Goal: Information Seeking & Learning: Find specific fact

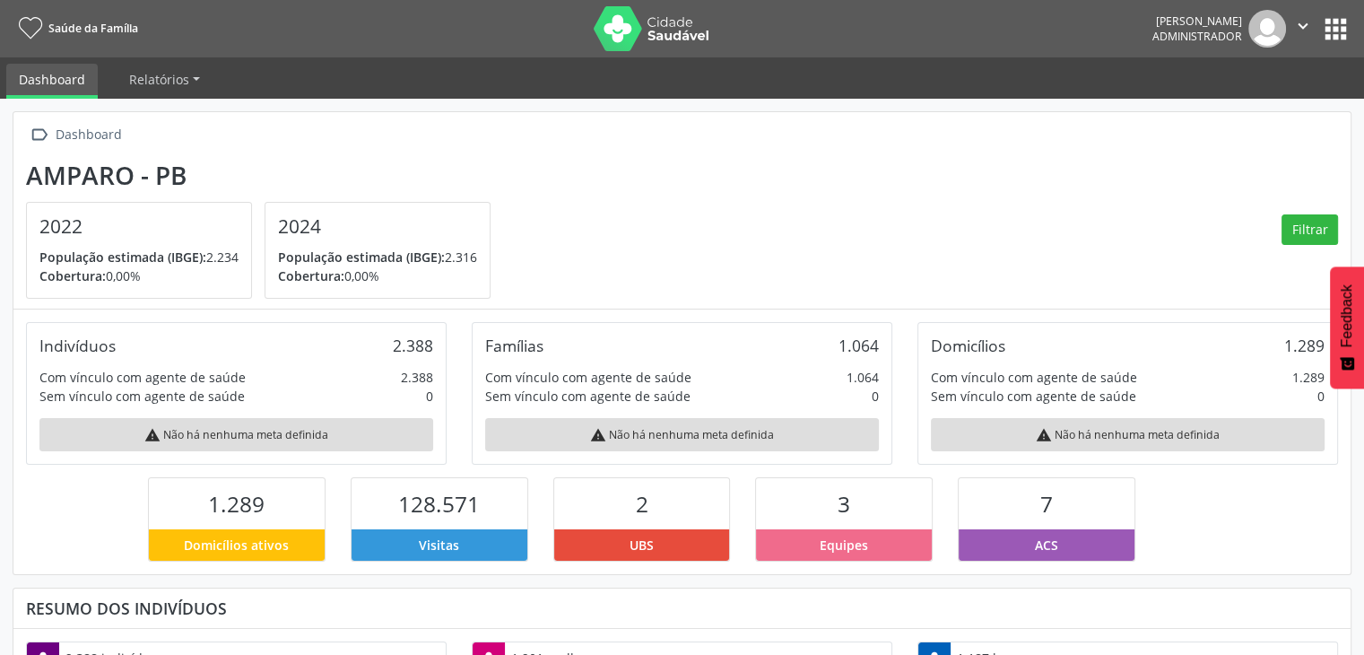
scroll to position [295, 446]
click at [1337, 42] on button "apps" at bounding box center [1335, 28] width 31 height 31
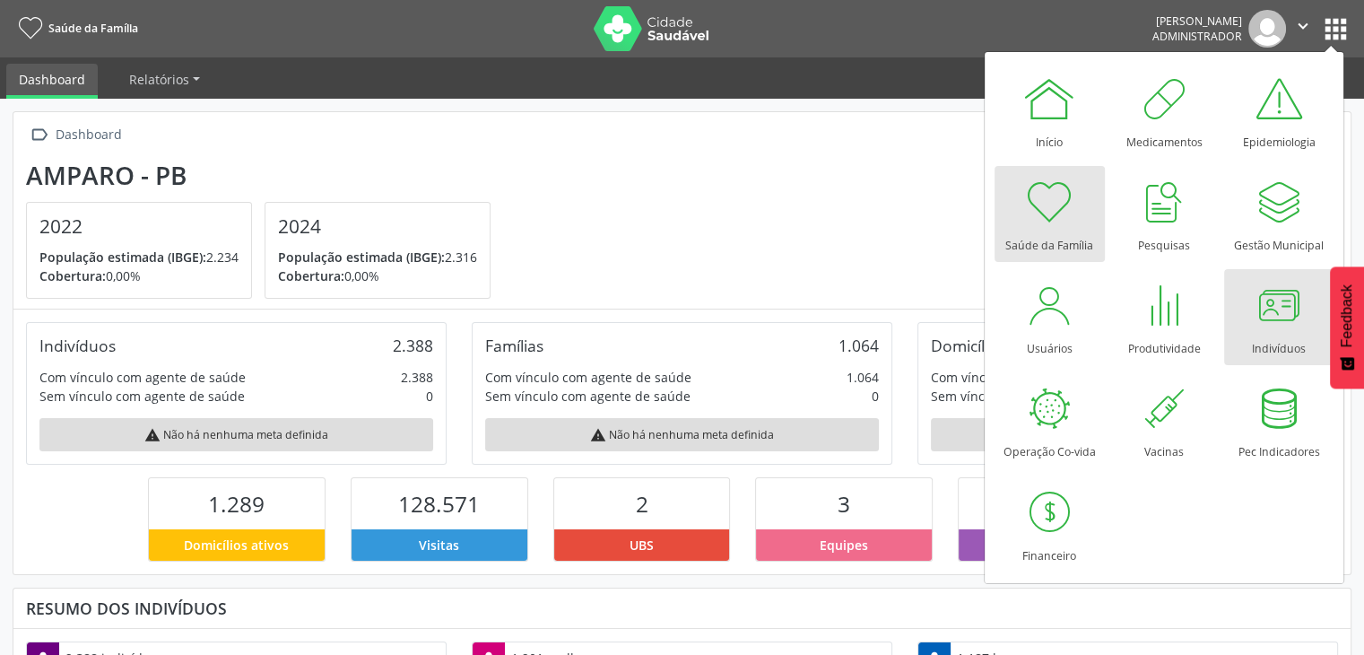
click at [1294, 294] on div at bounding box center [1279, 305] width 54 height 54
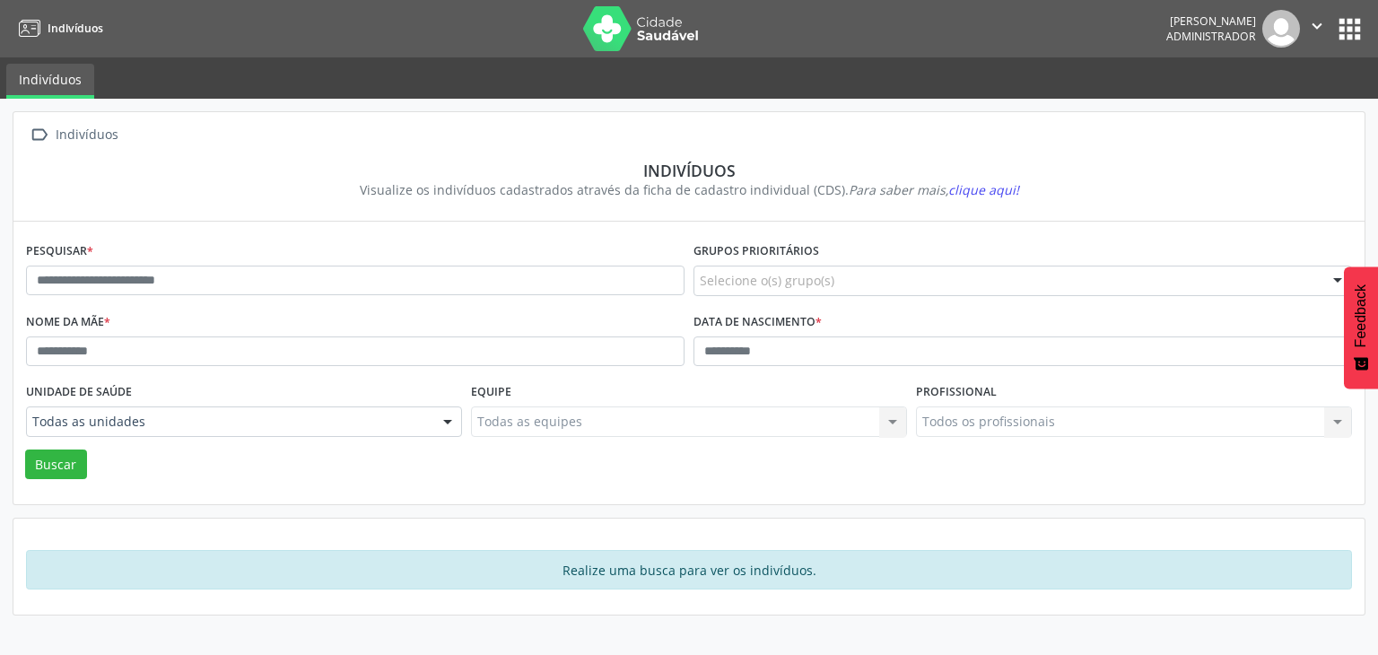
click at [148, 296] on div "Pesquisar *" at bounding box center [355, 273] width 667 height 71
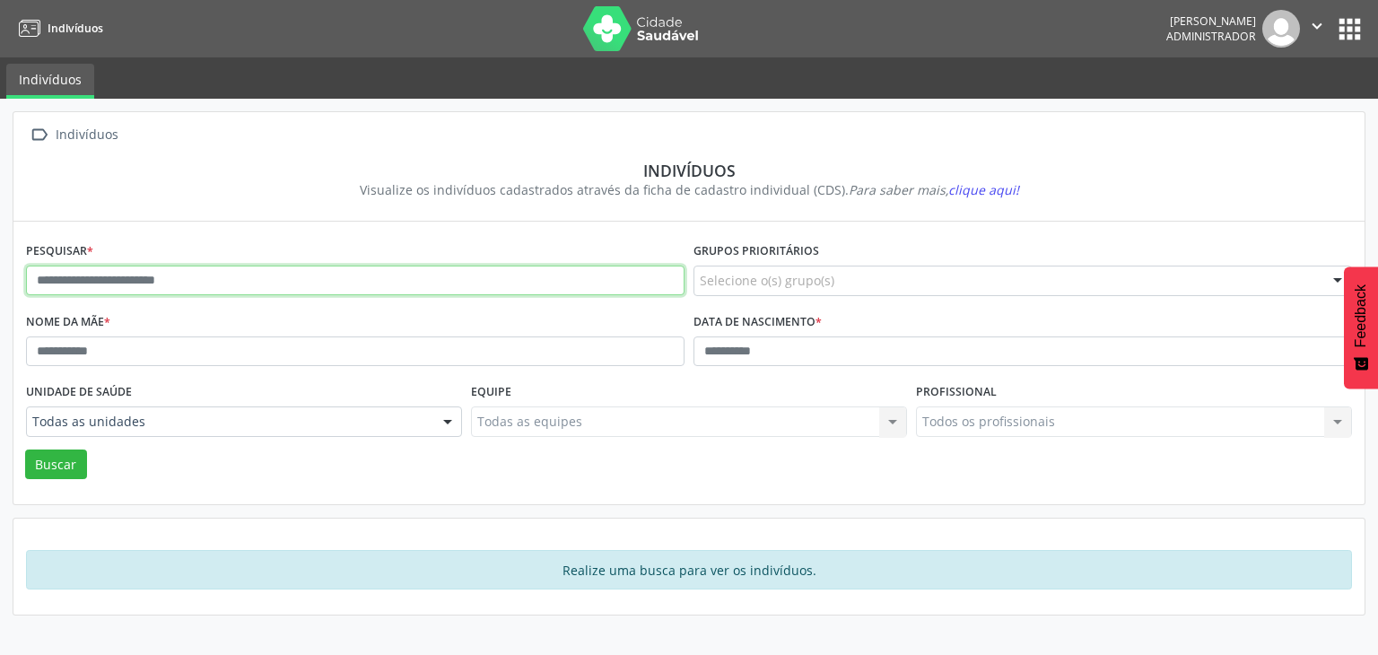
click at [179, 290] on input "text" at bounding box center [355, 281] width 658 height 31
type input "*"
type input "**********"
click at [25, 449] on button "Buscar" at bounding box center [56, 464] width 62 height 31
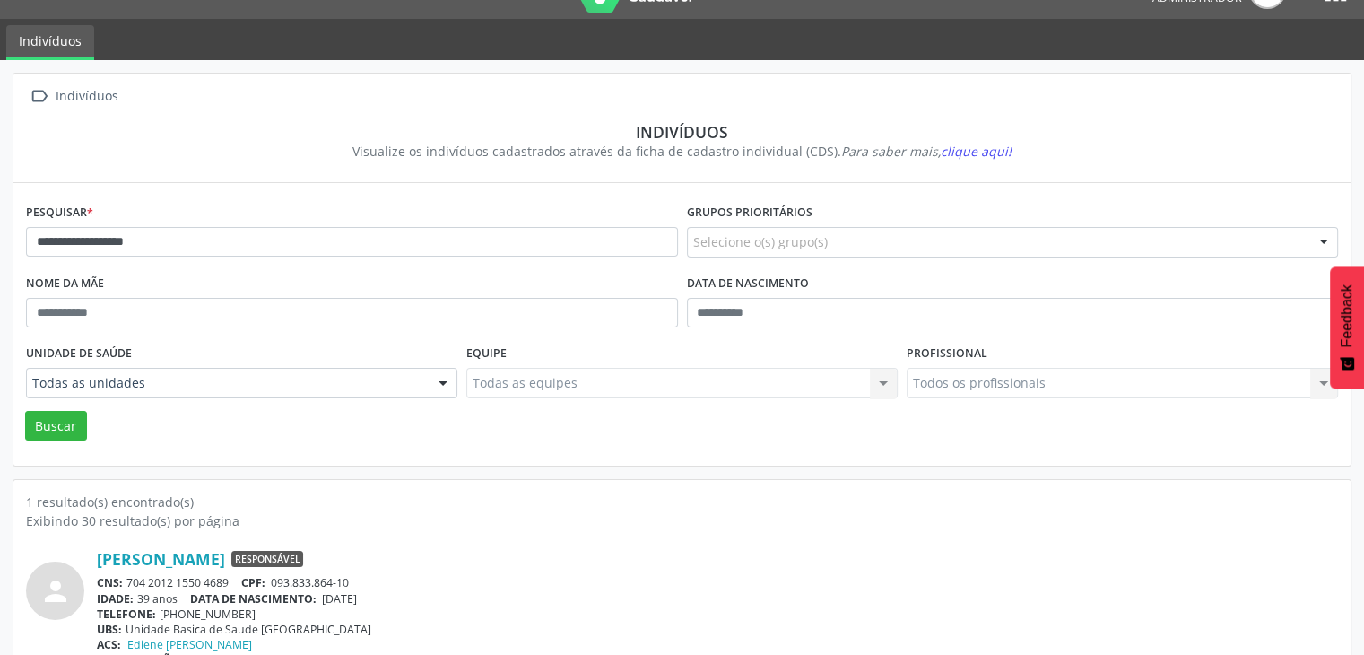
scroll to position [75, 0]
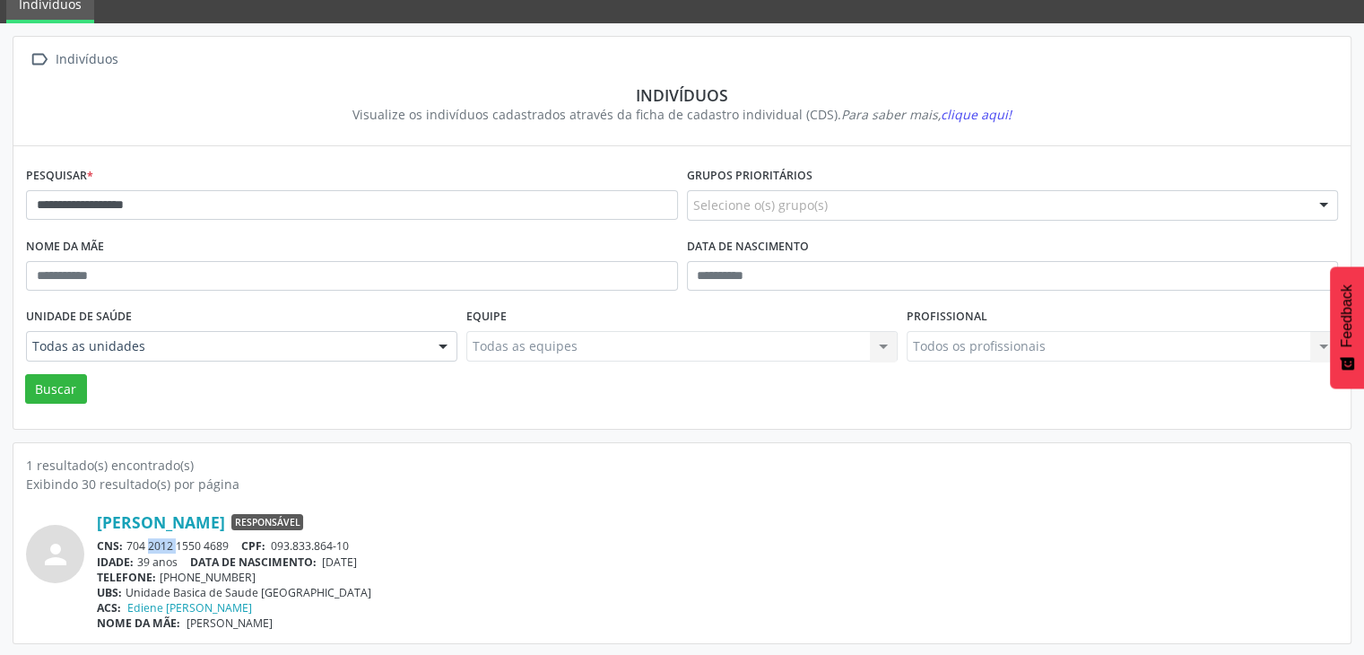
drag, startPoint x: 128, startPoint y: 542, endPoint x: 179, endPoint y: 553, distance: 52.3
click at [165, 548] on div "CNS: 704 2012 1550 4689 CPF: 093.833.864-10" at bounding box center [718, 545] width 1242 height 15
click at [181, 554] on div "IDADE: 39 anos DATA DE NASCIMENTO: [DEMOGRAPHIC_DATA]" at bounding box center [718, 561] width 1242 height 15
drag, startPoint x: 126, startPoint y: 539, endPoint x: 233, endPoint y: 537, distance: 107.7
click at [233, 538] on div "CNS: 704 2012 1550 4689 CPF: 093.833.864-10" at bounding box center [718, 545] width 1242 height 15
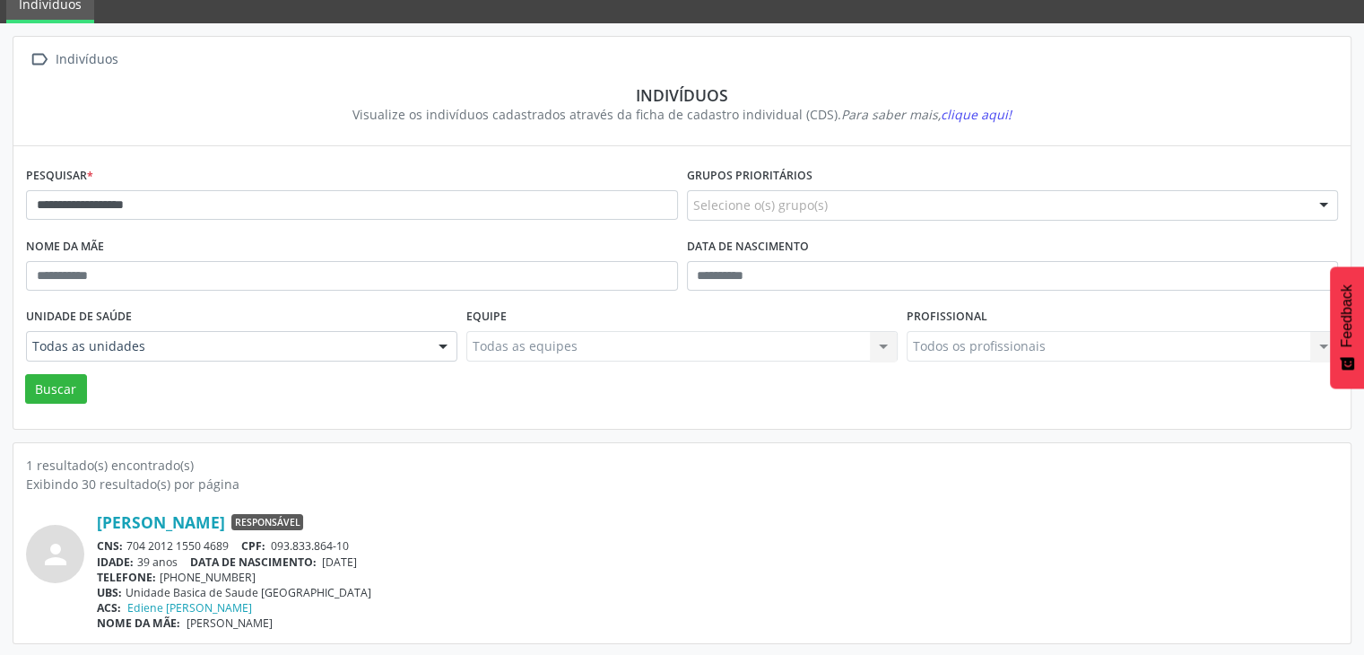
copy div "704 2012 1550 4689"
drag, startPoint x: 320, startPoint y: 562, endPoint x: 341, endPoint y: 557, distance: 21.3
click at [341, 557] on div "IDADE: 39 anos DATA DE NASCIMENTO: [DEMOGRAPHIC_DATA]" at bounding box center [718, 561] width 1242 height 15
click at [327, 561] on div "IDADE: 39 anos DATA DE NASCIMENTO: [DEMOGRAPHIC_DATA]" at bounding box center [718, 561] width 1242 height 15
drag, startPoint x: 327, startPoint y: 561, endPoint x: 381, endPoint y: 564, distance: 54.8
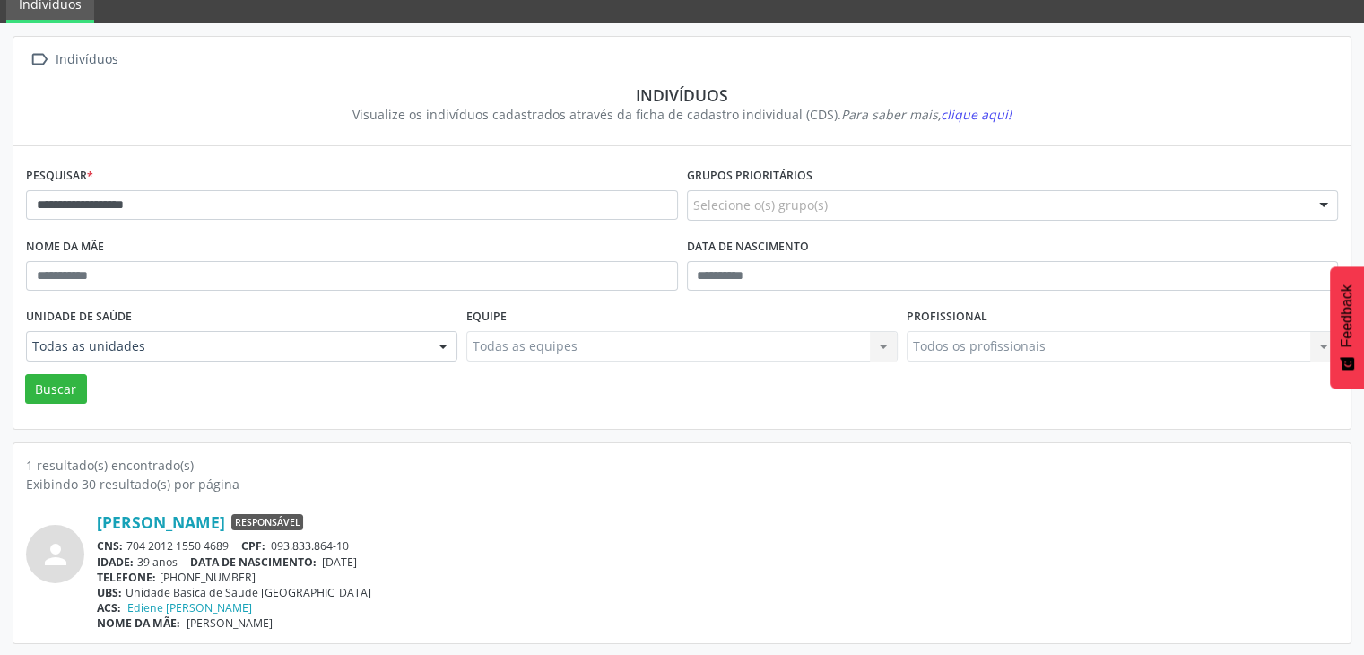
click at [381, 564] on div "IDADE: 39 anos DATA DE NASCIMENTO: [DEMOGRAPHIC_DATA]" at bounding box center [718, 561] width 1242 height 15
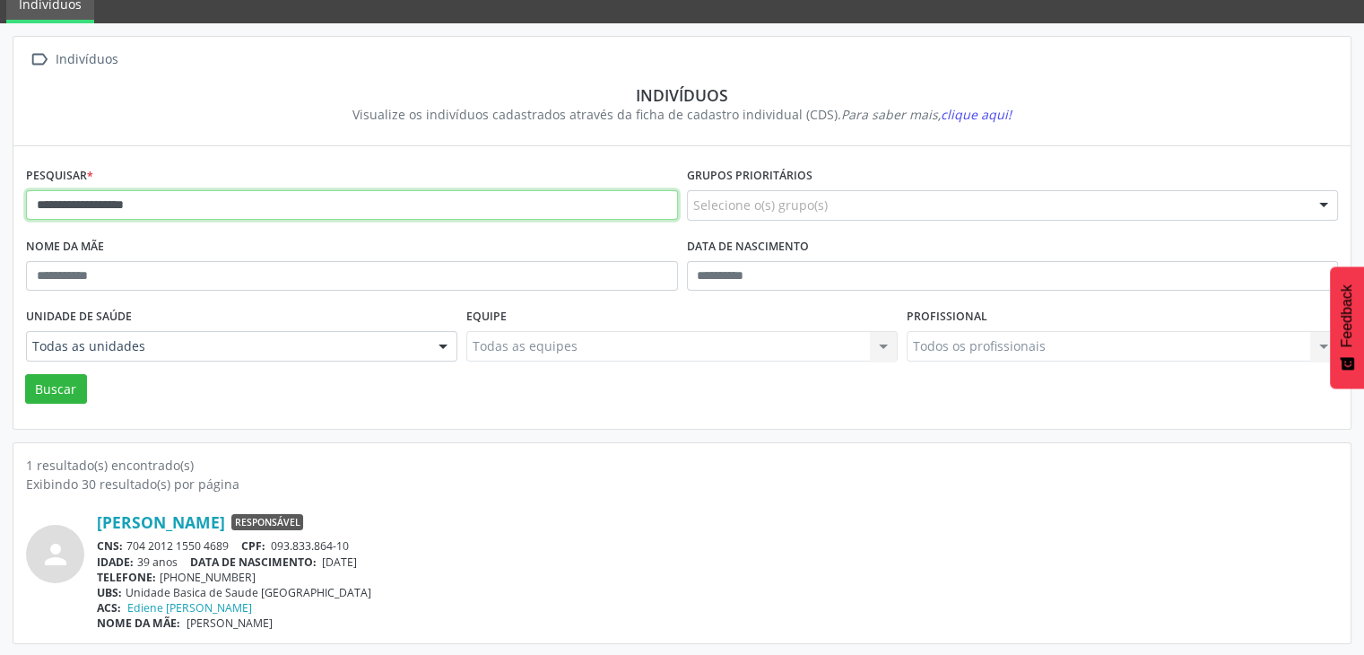
click at [258, 201] on input "**********" at bounding box center [352, 205] width 652 height 31
type input "**********"
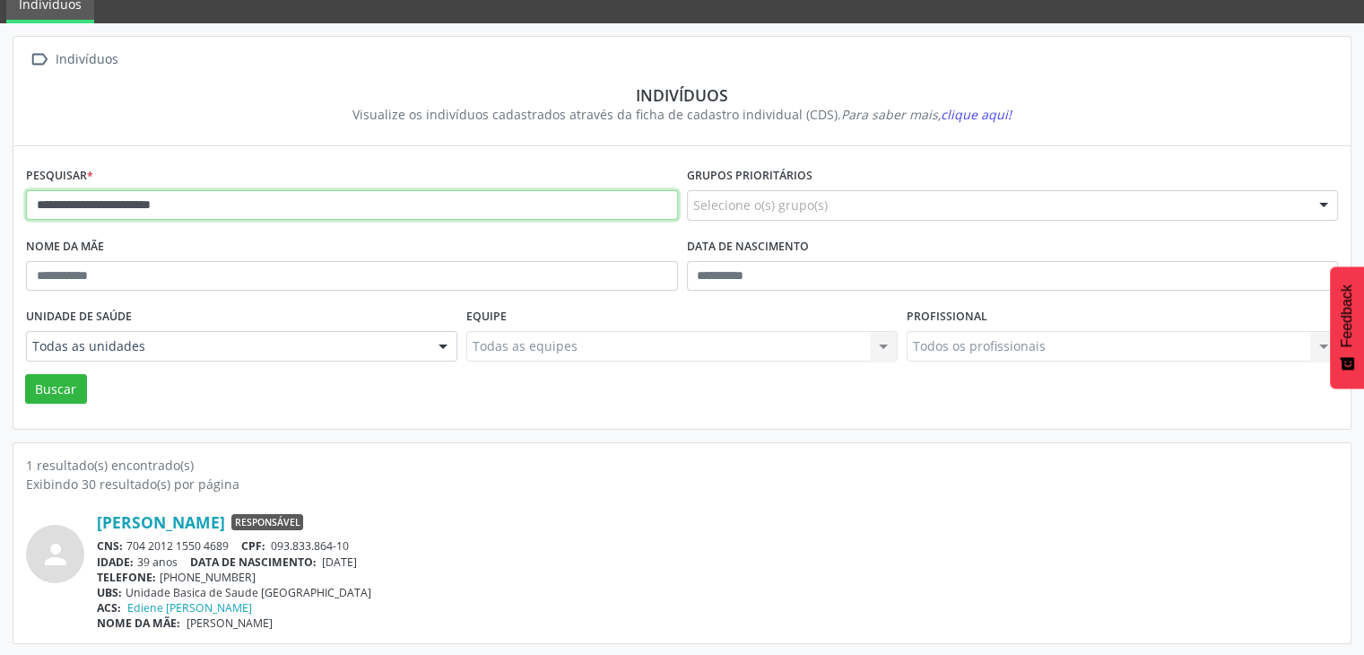
click at [25, 374] on button "Buscar" at bounding box center [56, 389] width 62 height 31
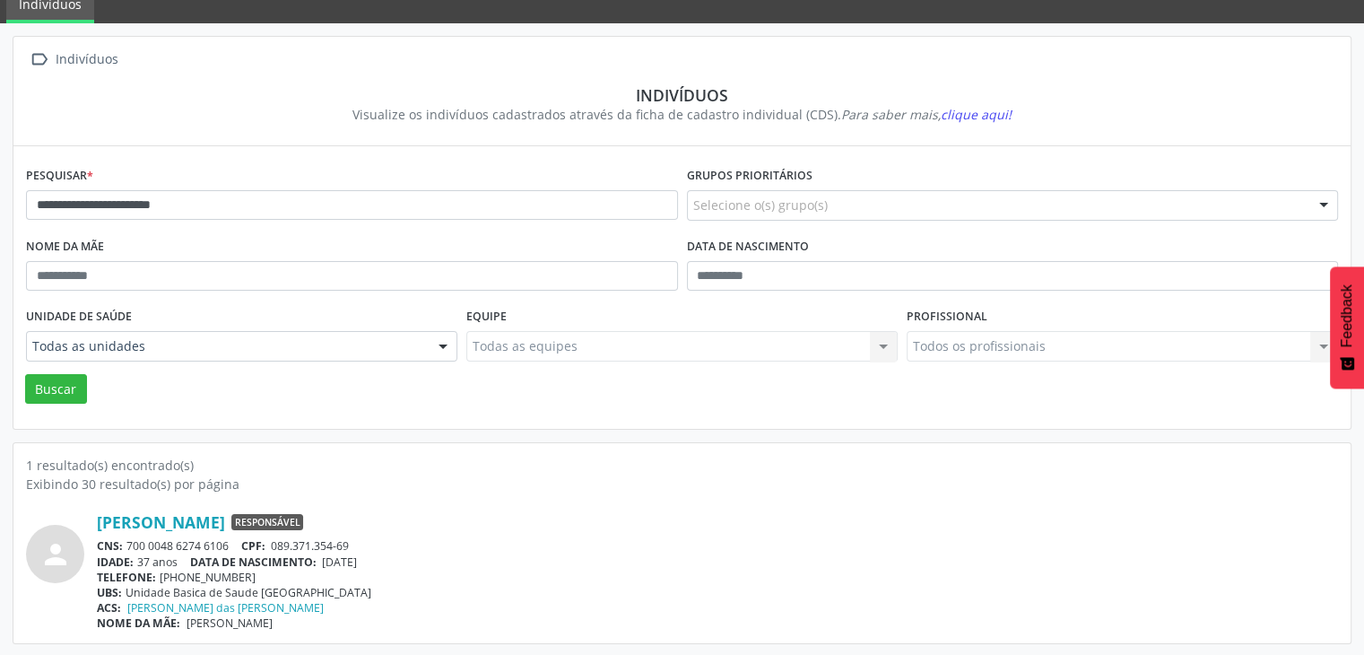
drag, startPoint x: 129, startPoint y: 544, endPoint x: 229, endPoint y: 544, distance: 99.6
click at [229, 544] on div "CNS: 700 0048 6274 6106 CPF: 089.371.354-69" at bounding box center [718, 545] width 1242 height 15
copy div "700 0048 6274 6106"
drag, startPoint x: 324, startPoint y: 555, endPoint x: 387, endPoint y: 557, distance: 62.8
click at [387, 557] on div "IDADE: 37 anos DATA DE NASCIMENTO: [DEMOGRAPHIC_DATA]" at bounding box center [718, 561] width 1242 height 15
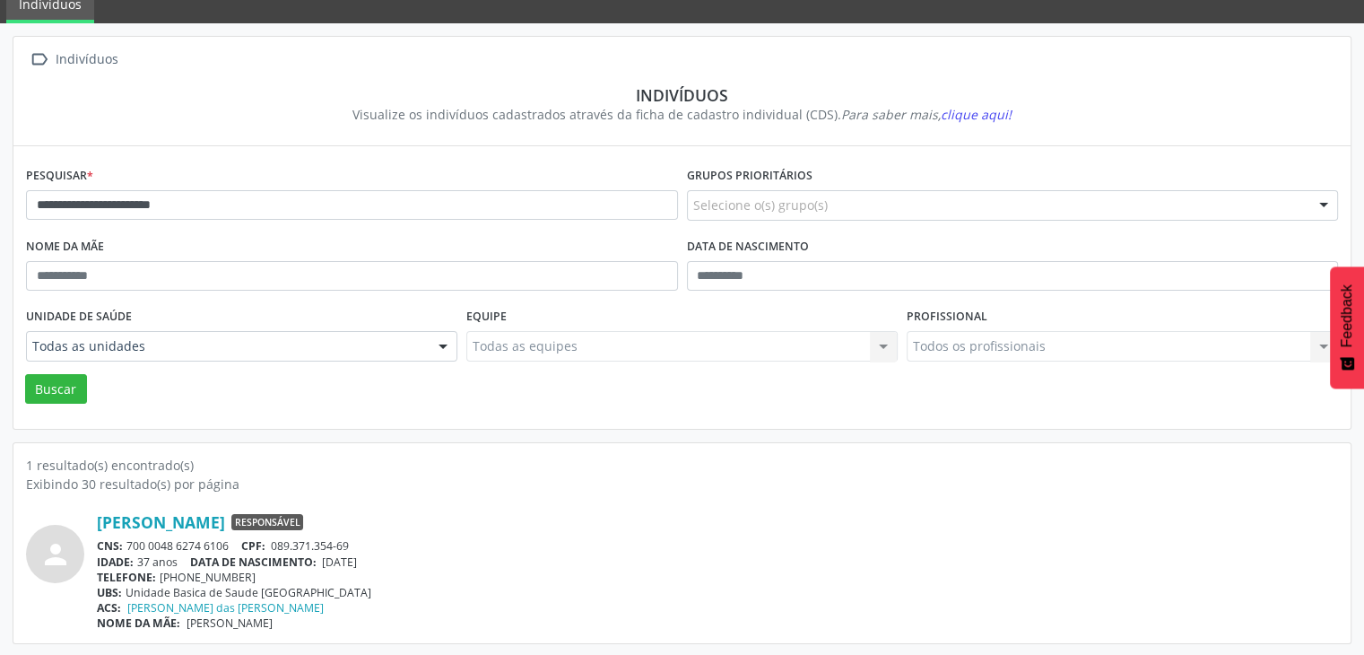
copy span "[DATE]"
click at [266, 184] on div "**********" at bounding box center [352, 197] width 661 height 71
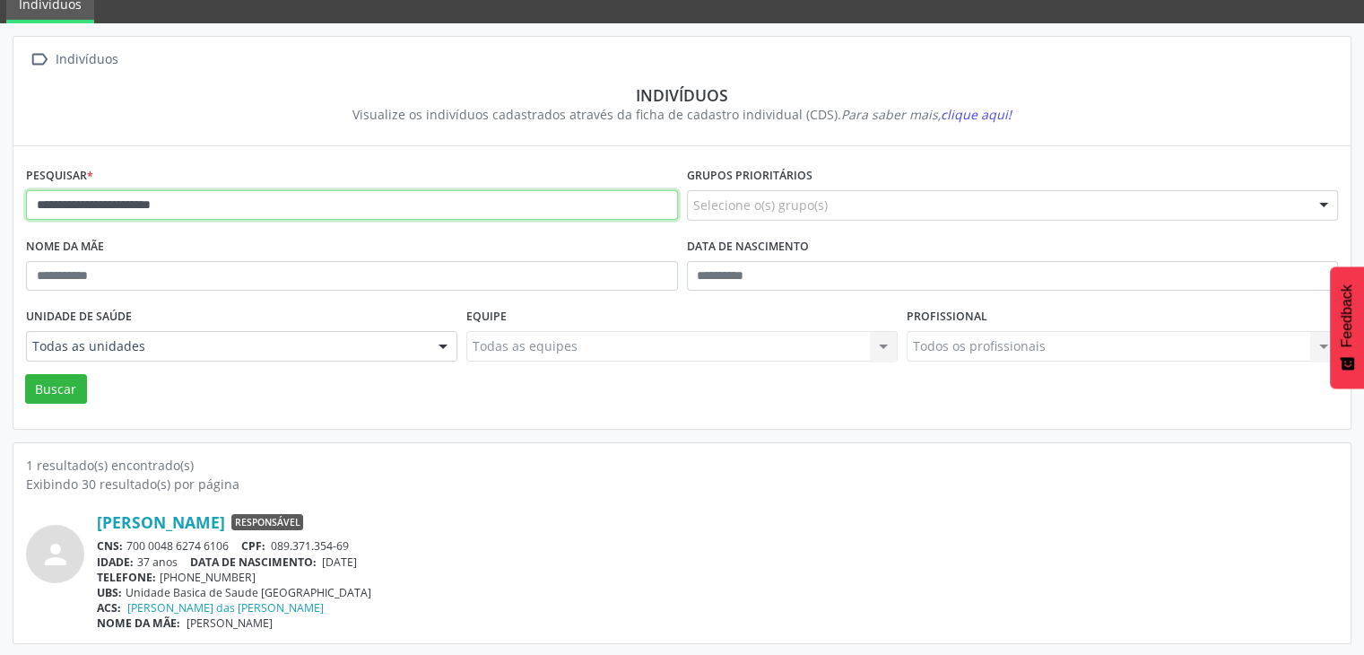
click at [263, 197] on input "**********" at bounding box center [352, 205] width 652 height 31
click at [25, 374] on button "Buscar" at bounding box center [56, 389] width 62 height 31
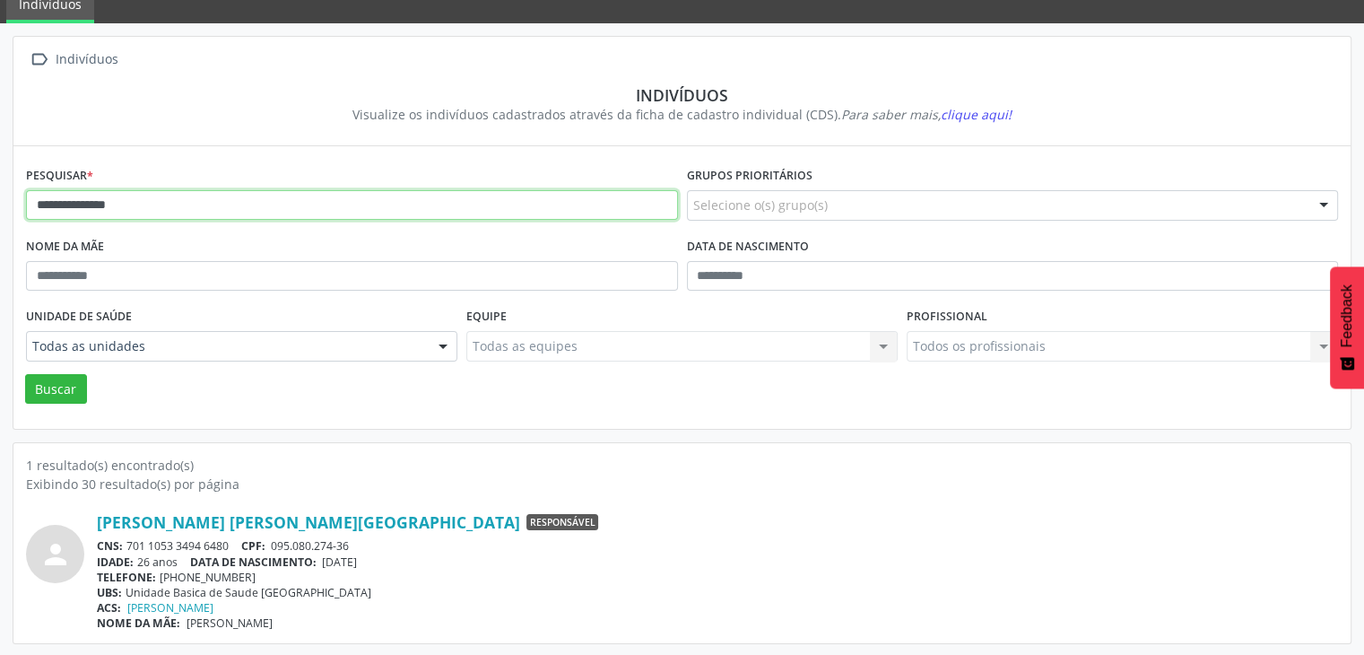
click at [149, 195] on input "**********" at bounding box center [352, 205] width 652 height 31
type input "*"
type input "*******"
click at [25, 374] on button "Buscar" at bounding box center [56, 389] width 62 height 31
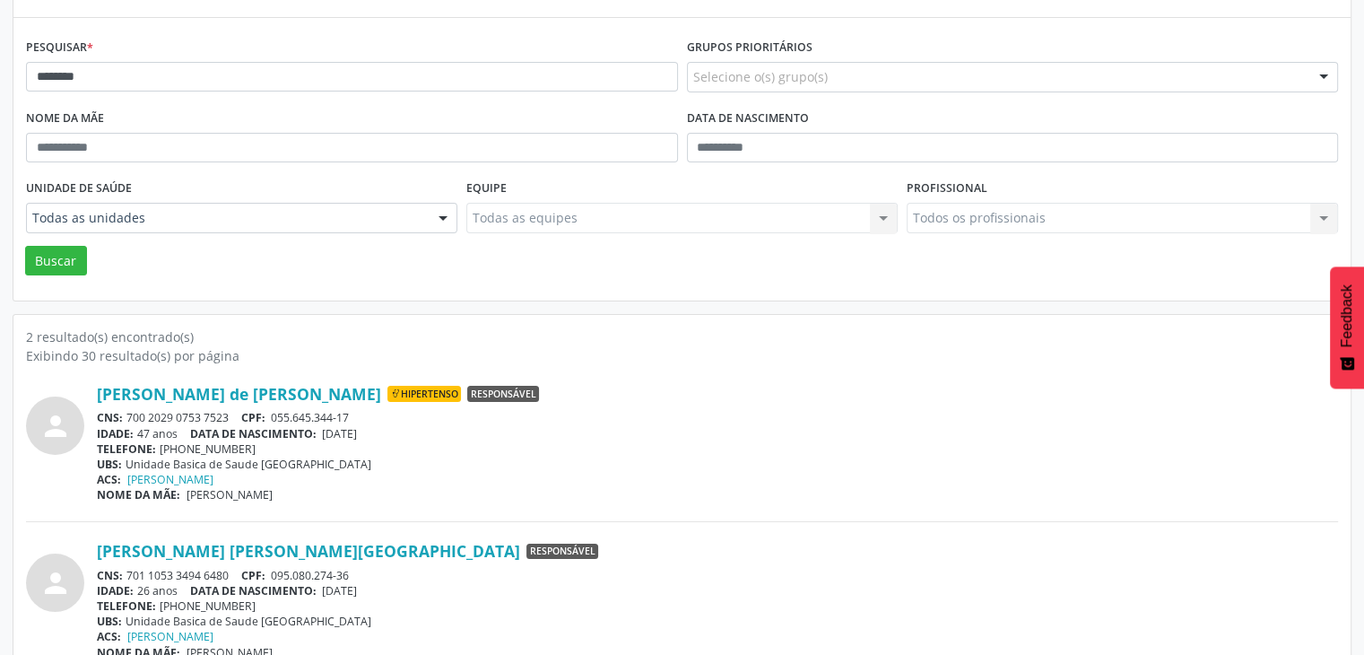
scroll to position [233, 0]
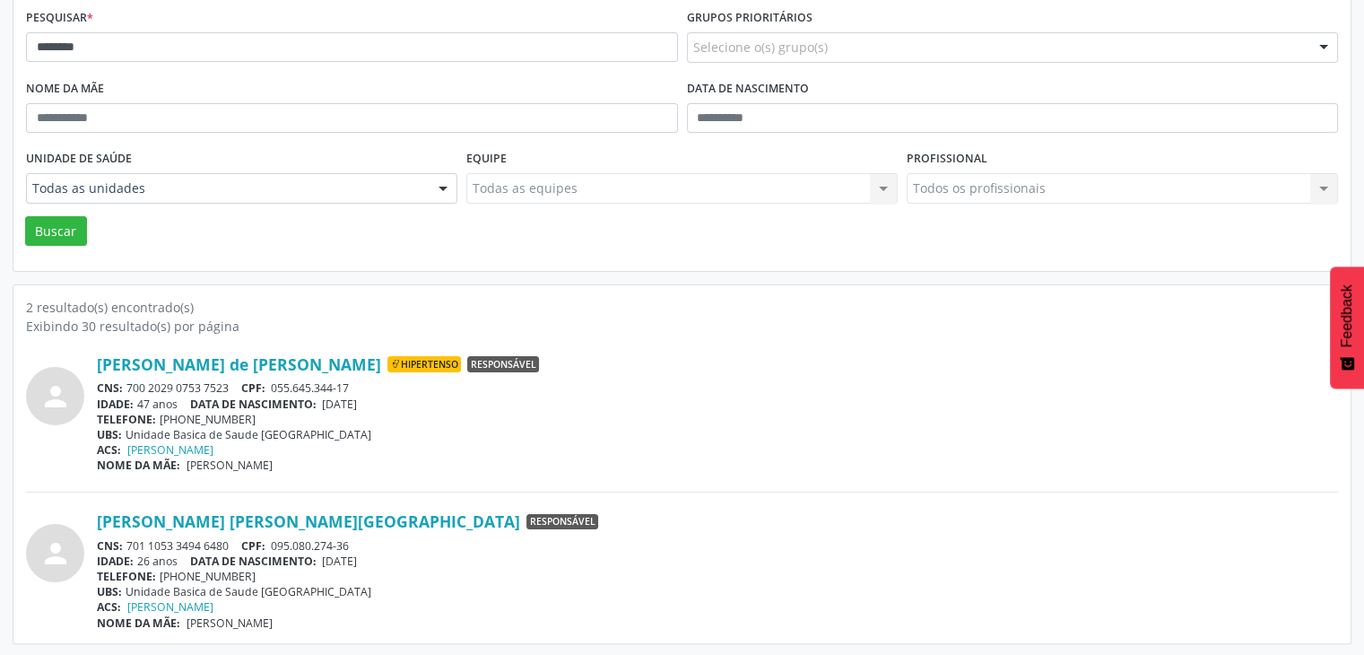
drag, startPoint x: 127, startPoint y: 382, endPoint x: 231, endPoint y: 381, distance: 104.1
click at [231, 381] on div "CNS: 700 2029 0753 7523 CPF: 055.645.344-17" at bounding box center [718, 387] width 1242 height 15
copy div "700 2029 0753 7523"
drag, startPoint x: 327, startPoint y: 399, endPoint x: 388, endPoint y: 407, distance: 61.5
click at [388, 407] on div "IDADE: 47 anos DATA DE NASCIMENTO: [DEMOGRAPHIC_DATA]" at bounding box center [718, 404] width 1242 height 15
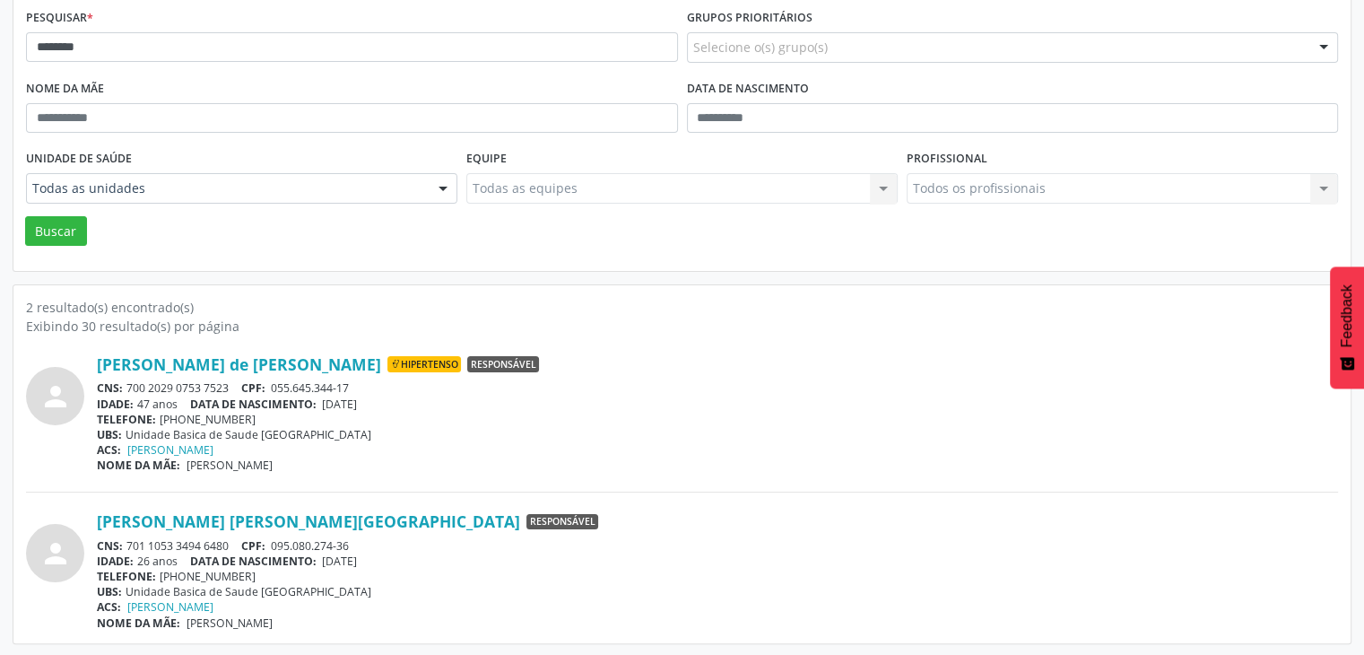
copy span "[DATE]"
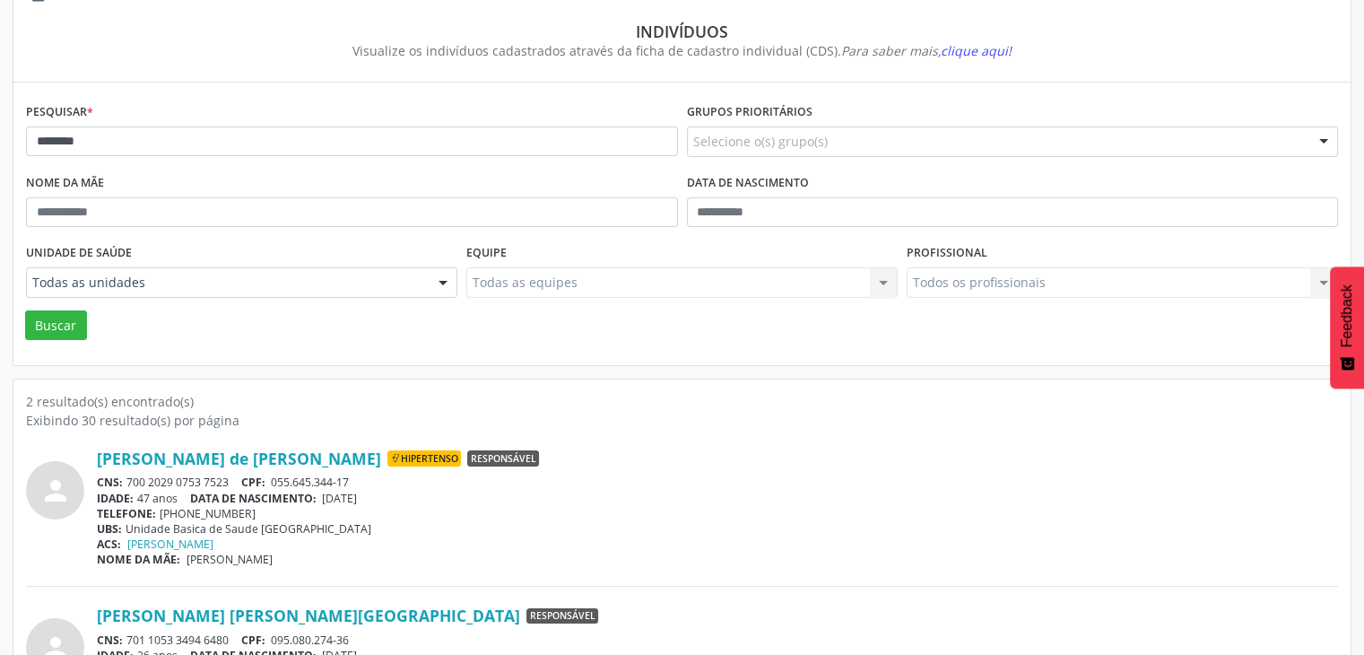
scroll to position [0, 0]
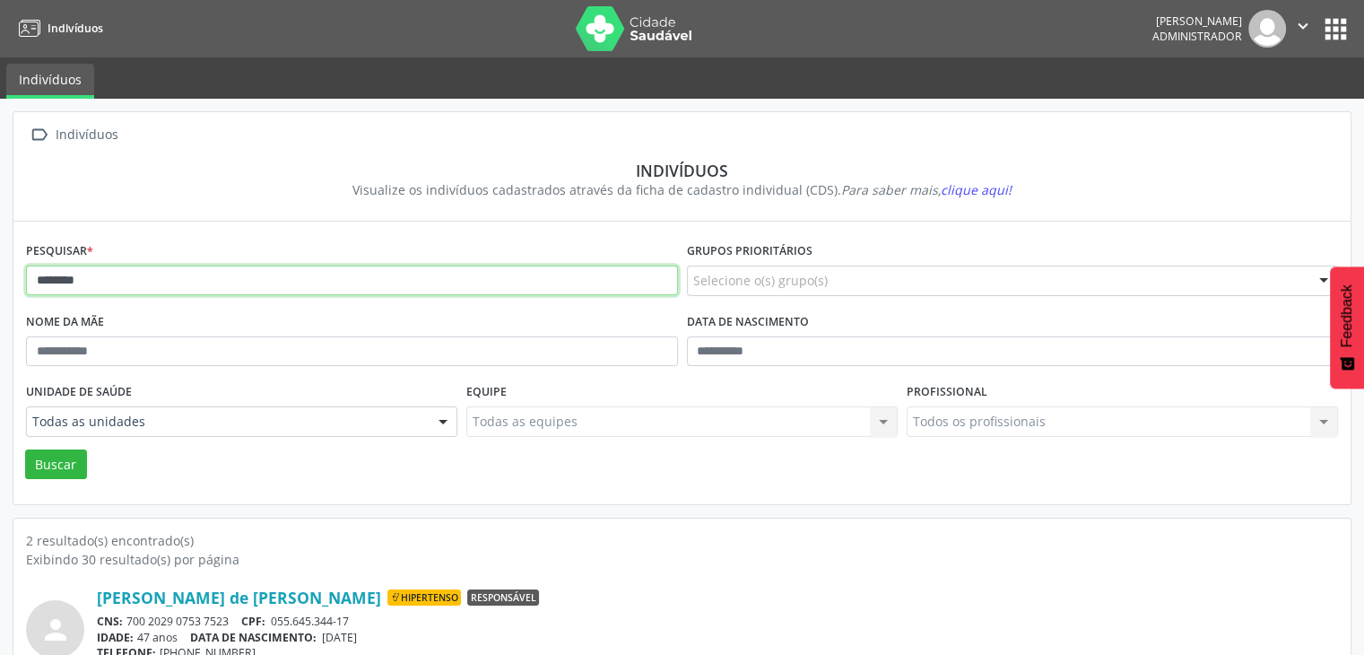
click at [123, 292] on input "*******" at bounding box center [352, 281] width 652 height 31
type input "*"
type input "**********"
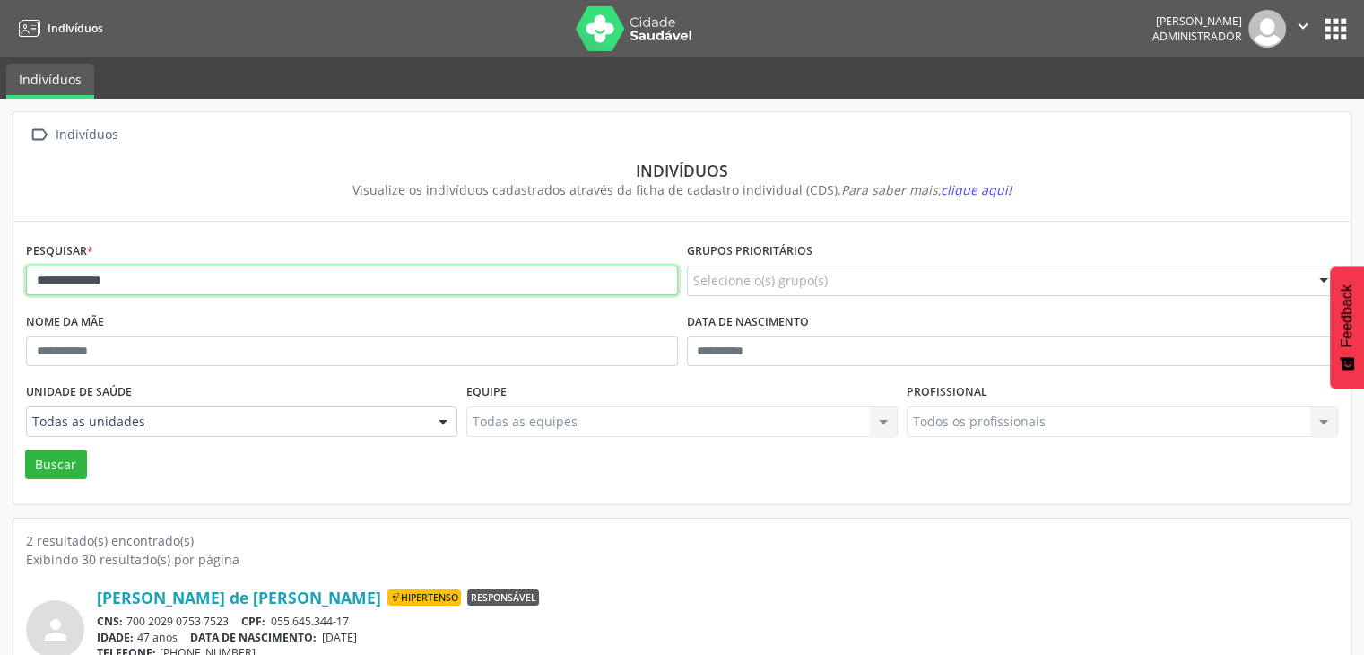
click at [25, 449] on button "Buscar" at bounding box center [56, 464] width 62 height 31
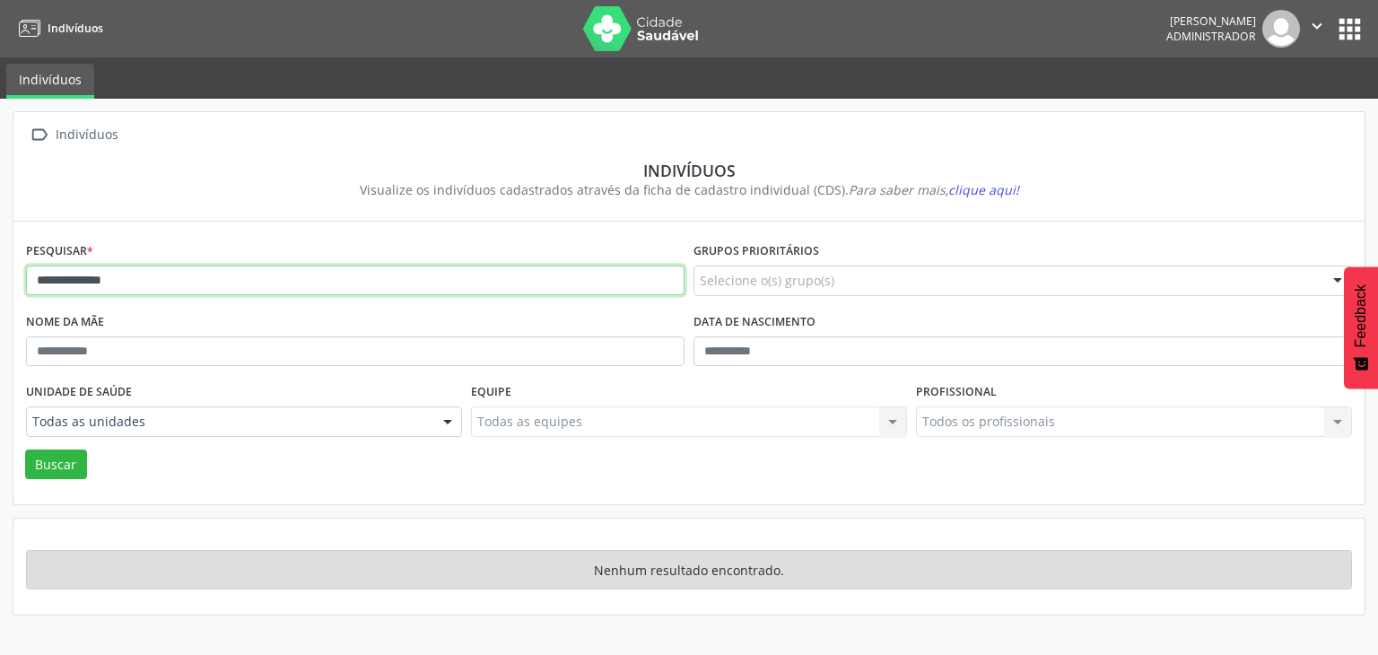
click at [154, 273] on input "**********" at bounding box center [355, 281] width 658 height 31
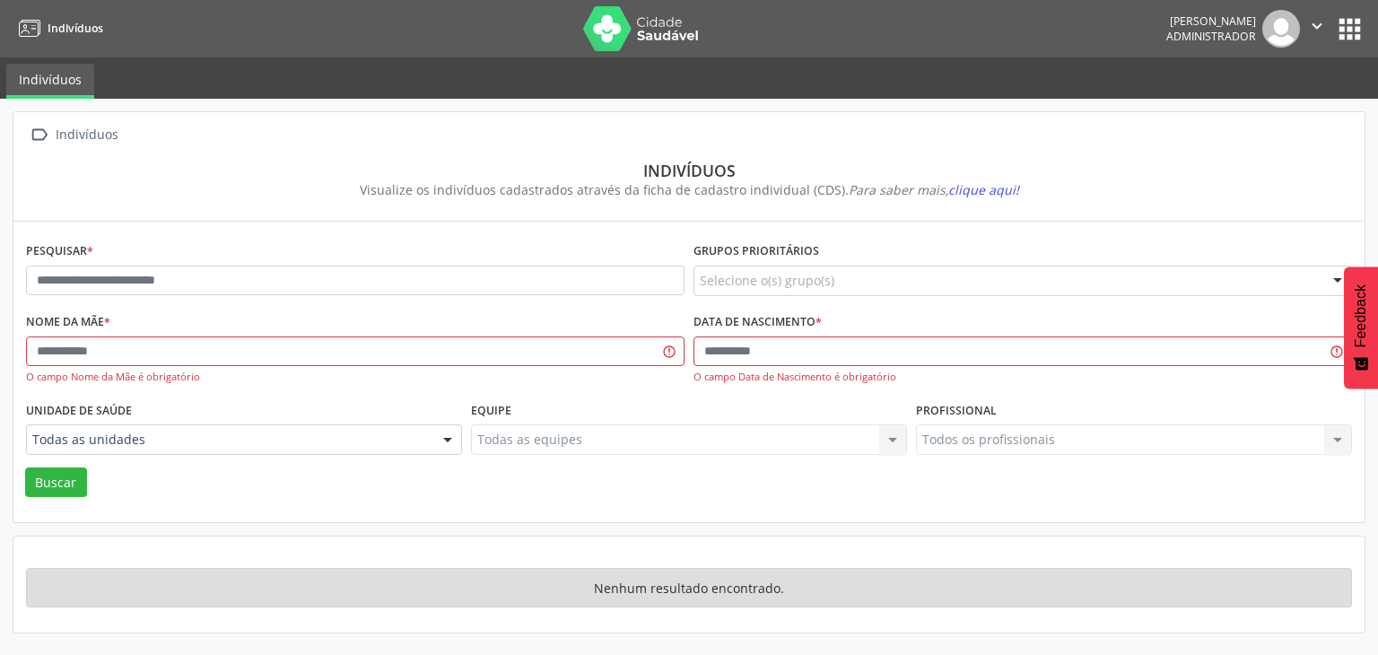
click at [237, 259] on div "Pesquisar *" at bounding box center [355, 273] width 667 height 71
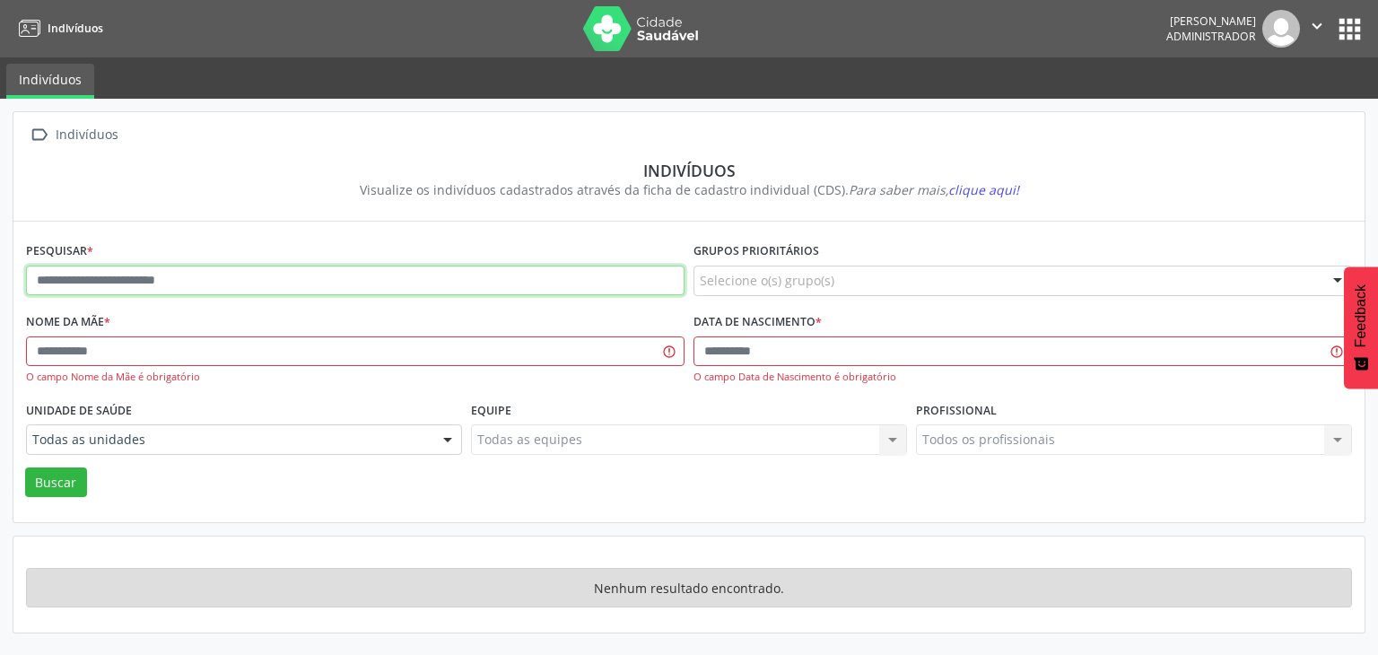
click at [283, 269] on input "text" at bounding box center [355, 281] width 658 height 31
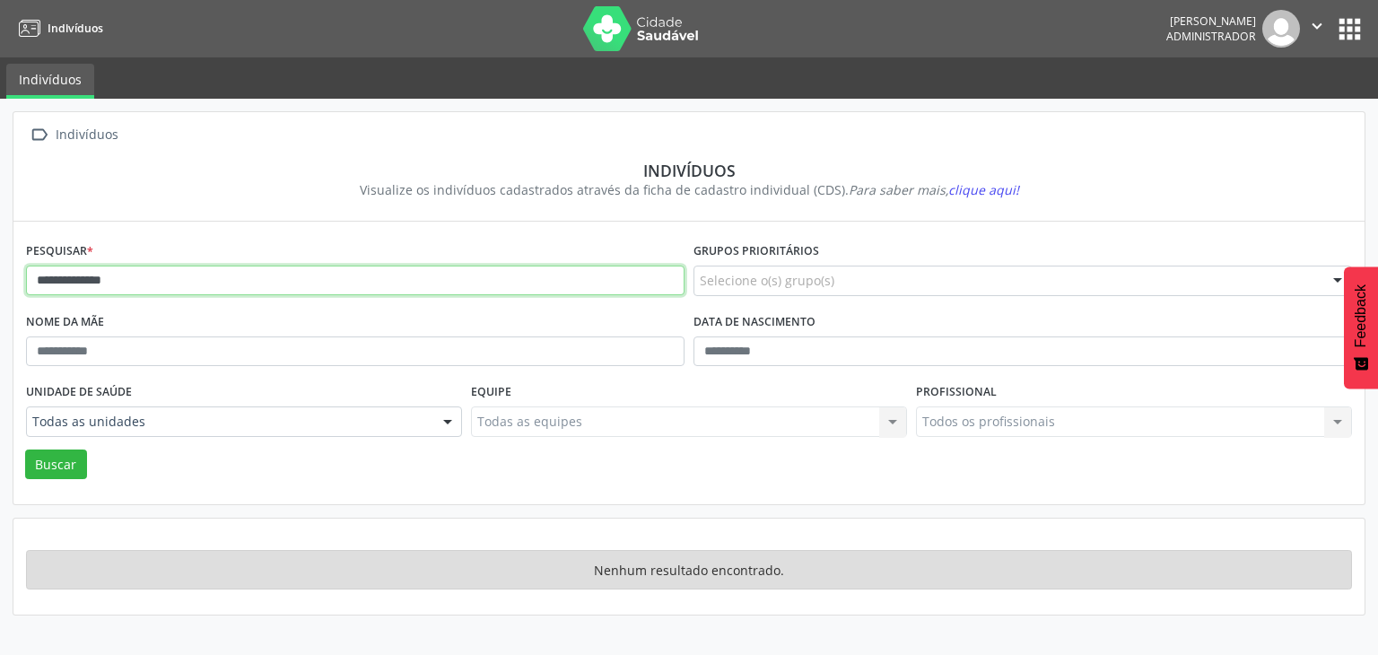
type input "**********"
click at [25, 449] on button "Buscar" at bounding box center [56, 464] width 62 height 31
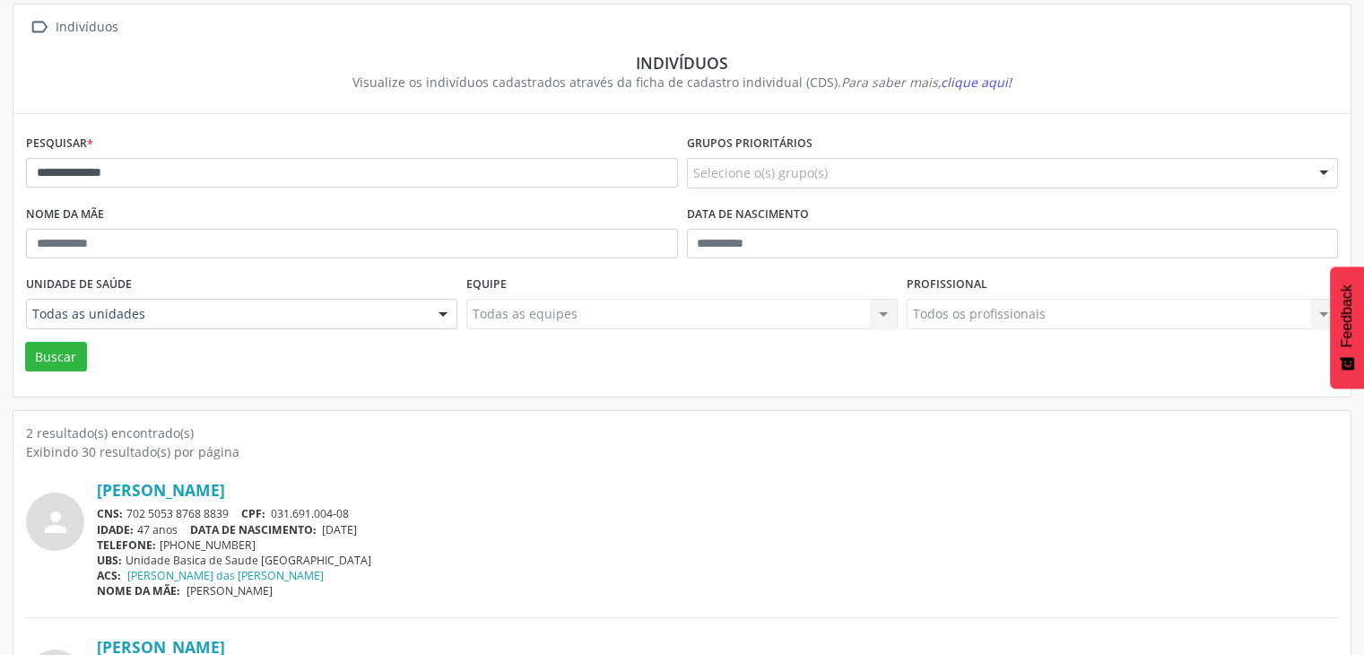
scroll to position [233, 0]
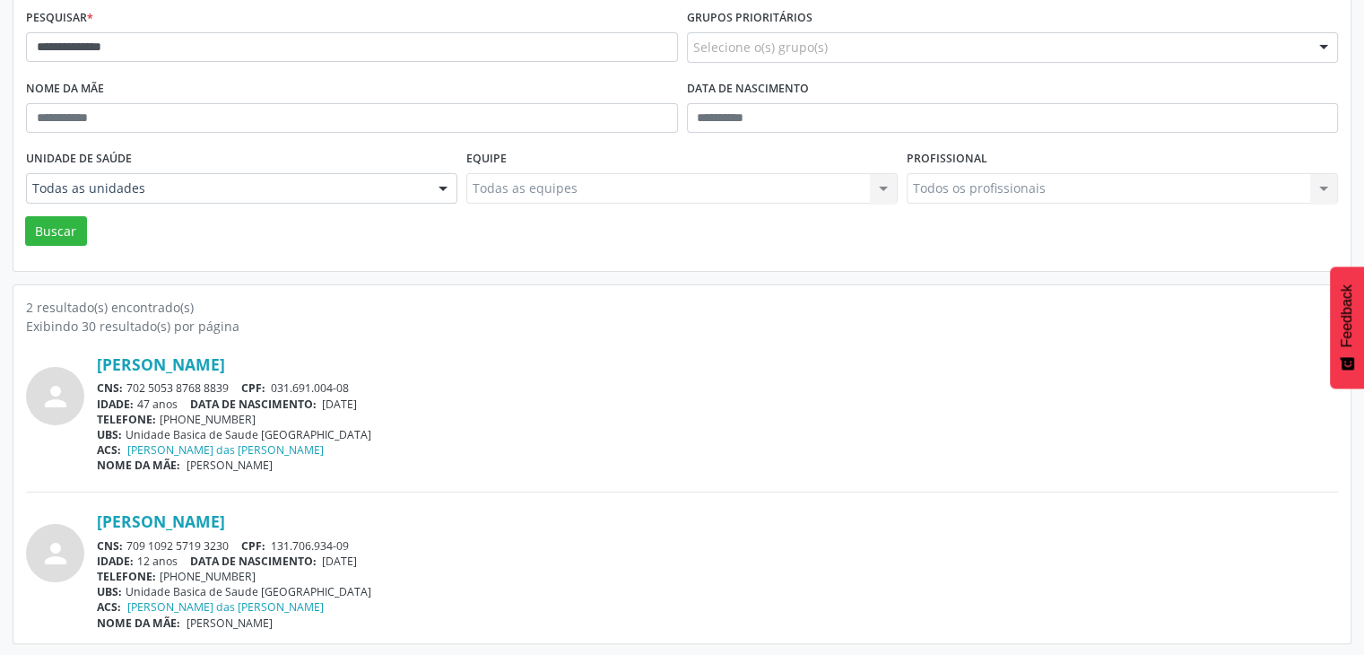
drag, startPoint x: 127, startPoint y: 539, endPoint x: 231, endPoint y: 539, distance: 104.1
click at [231, 539] on div "CNS: 709 1092 5719 3230 CPF: 131.706.934-09" at bounding box center [718, 545] width 1242 height 15
copy div "709 1092 5719 3230"
drag, startPoint x: 328, startPoint y: 560, endPoint x: 354, endPoint y: 561, distance: 26.0
click at [354, 561] on span "[DATE]" at bounding box center [339, 560] width 35 height 15
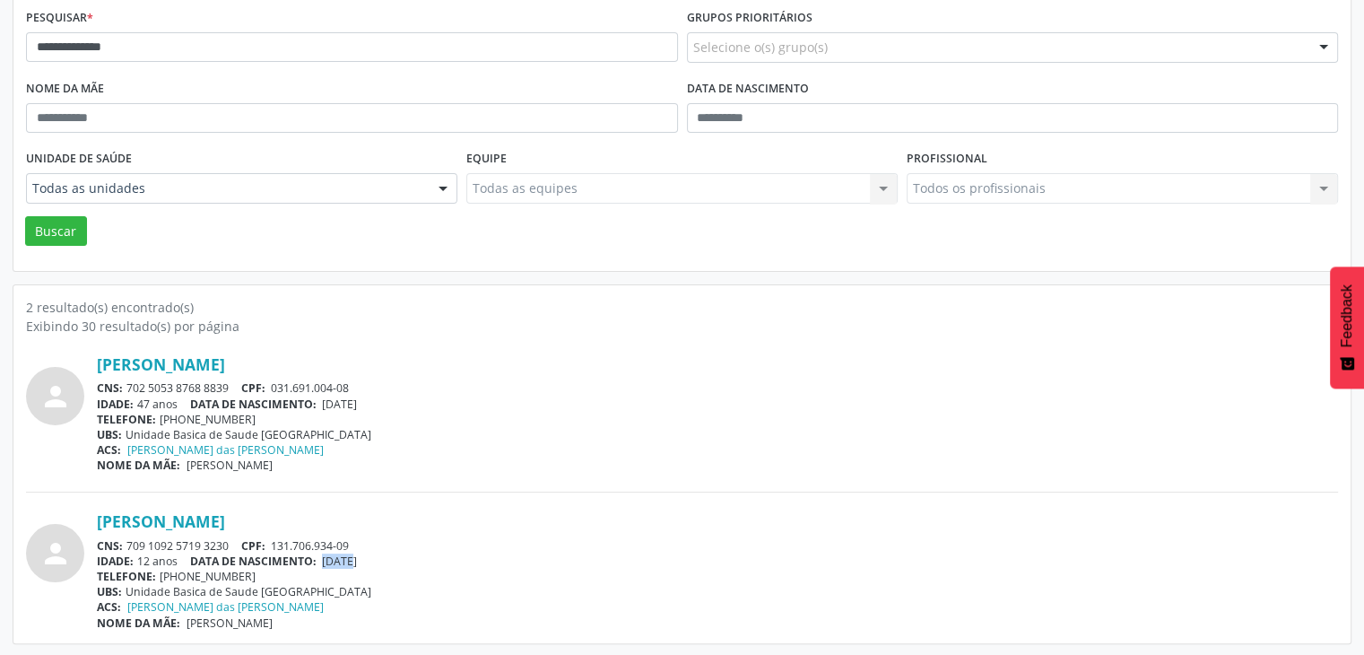
click at [331, 559] on span "[DATE]" at bounding box center [339, 560] width 35 height 15
drag, startPoint x: 326, startPoint y: 562, endPoint x: 420, endPoint y: 561, distance: 94.2
click at [420, 561] on div "IDADE: 12 anos DATA DE NASCIMENTO: [DEMOGRAPHIC_DATA]" at bounding box center [718, 560] width 1242 height 15
drag, startPoint x: 384, startPoint y: 547, endPoint x: 337, endPoint y: 566, distance: 50.3
click at [337, 566] on div "IDADE: 12 anos DATA DE NASCIMENTO: [DEMOGRAPHIC_DATA]" at bounding box center [718, 560] width 1242 height 15
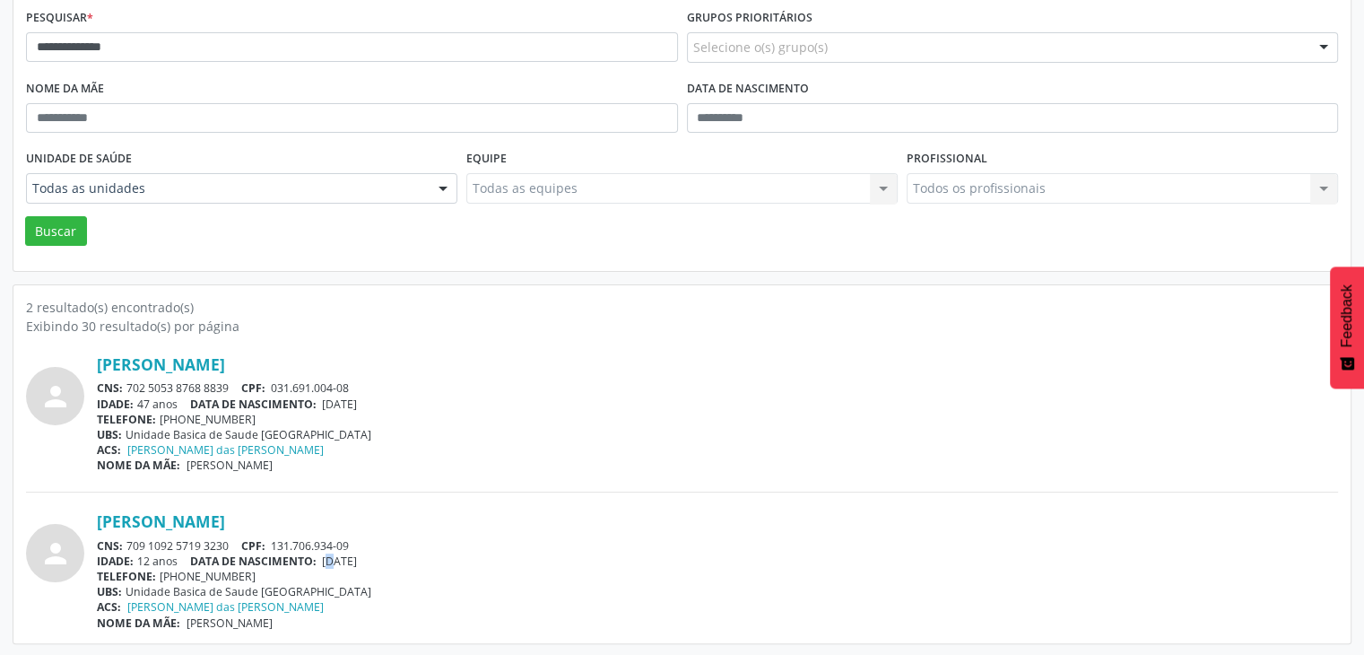
drag, startPoint x: 324, startPoint y: 564, endPoint x: 385, endPoint y: 564, distance: 61.0
click at [385, 564] on div "IDADE: 12 anos DATA DE NASCIMENTO: [DEMOGRAPHIC_DATA]" at bounding box center [718, 560] width 1242 height 15
copy span "[DATE]"
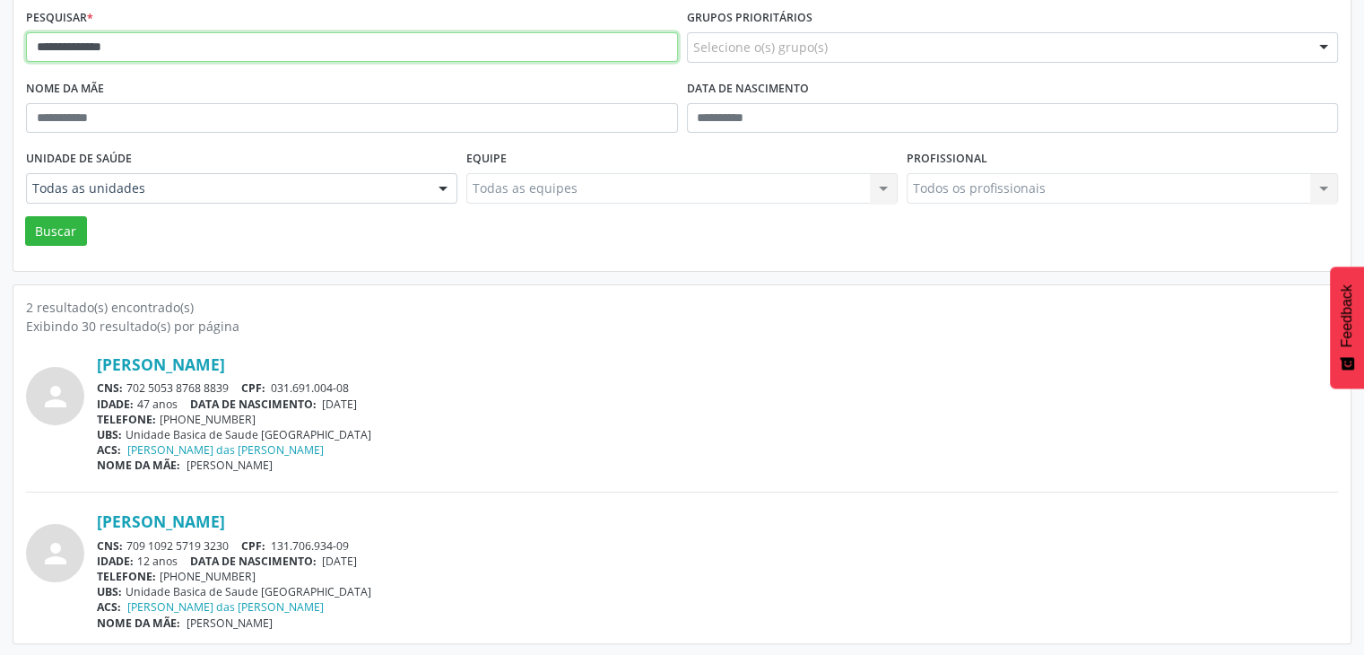
click at [219, 34] on input "**********" at bounding box center [352, 47] width 652 height 31
type input "**********"
click at [25, 216] on button "Buscar" at bounding box center [56, 231] width 62 height 31
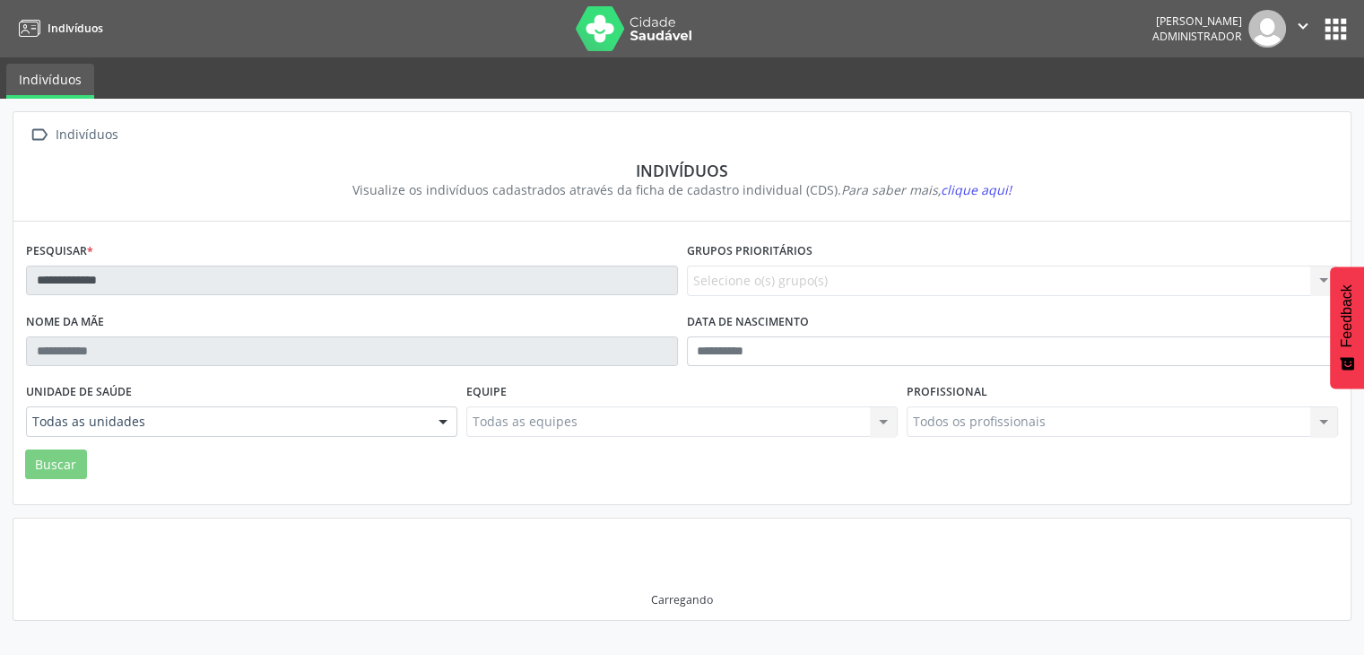
scroll to position [0, 0]
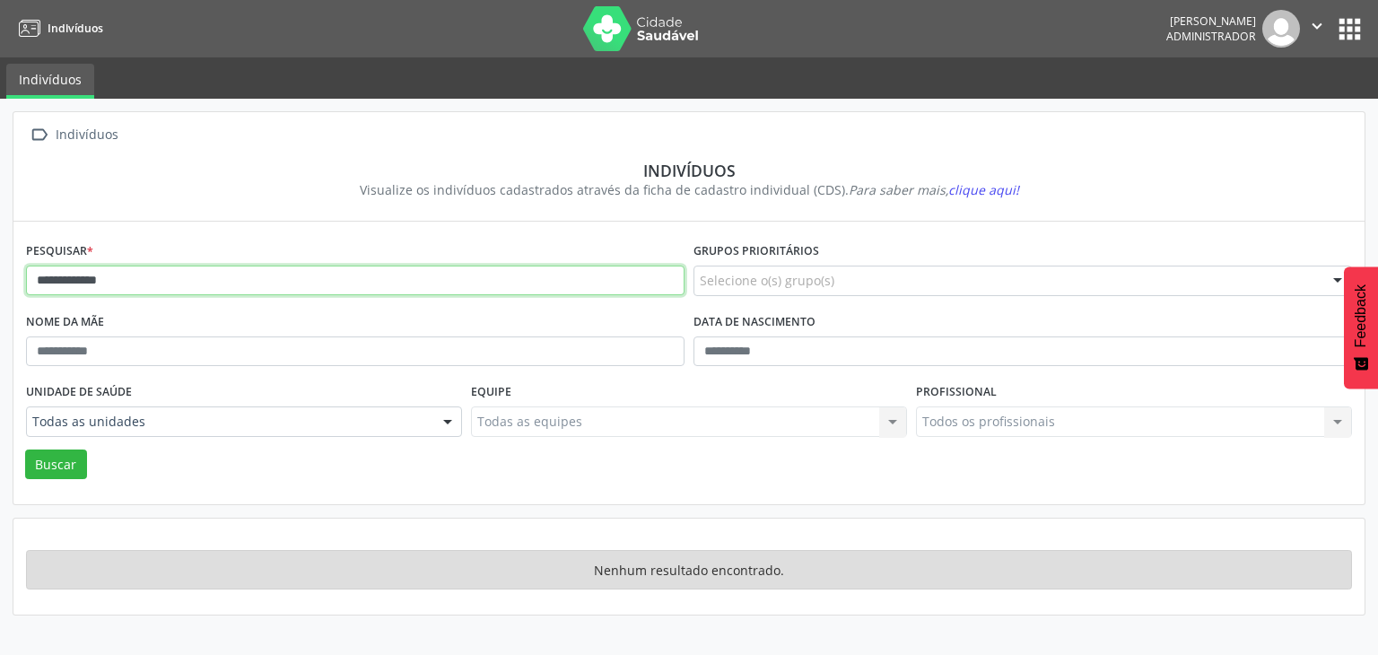
click at [184, 284] on input "**********" at bounding box center [355, 281] width 658 height 31
drag, startPoint x: 184, startPoint y: 284, endPoint x: 202, endPoint y: 277, distance: 19.3
click at [199, 278] on input "**********" at bounding box center [355, 281] width 658 height 31
type input "**********"
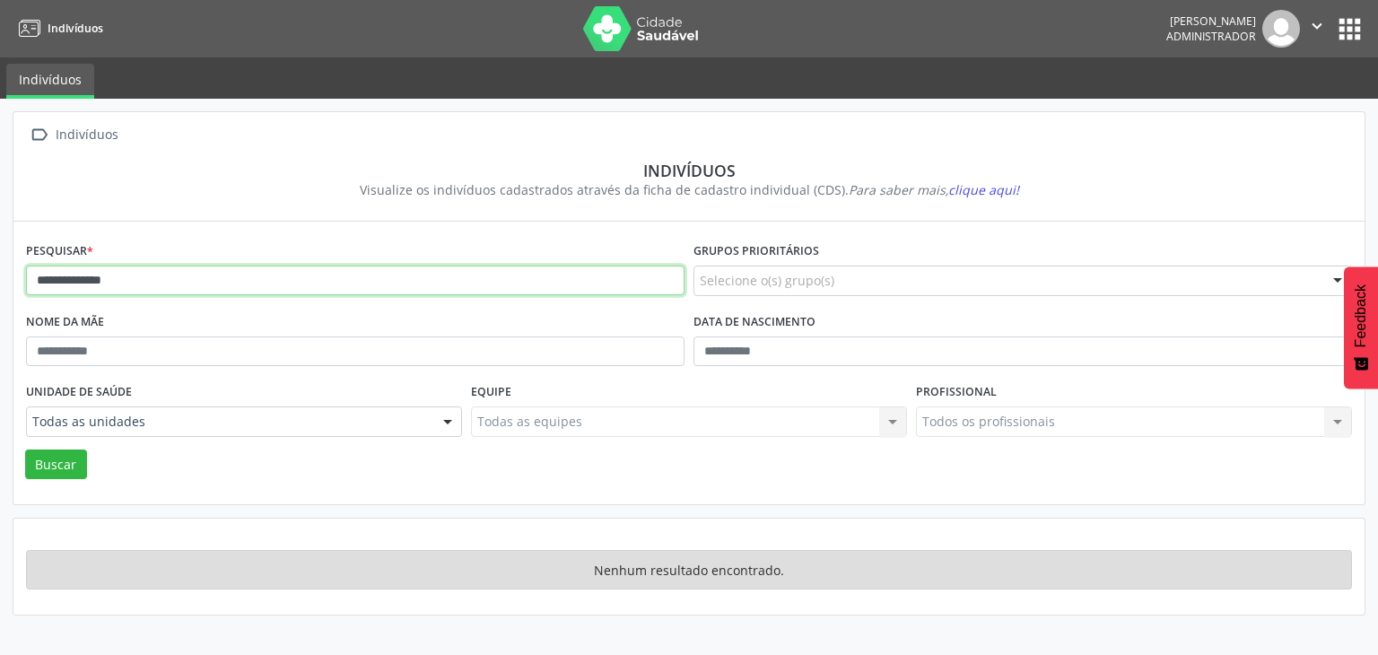
click at [25, 449] on button "Buscar" at bounding box center [56, 464] width 62 height 31
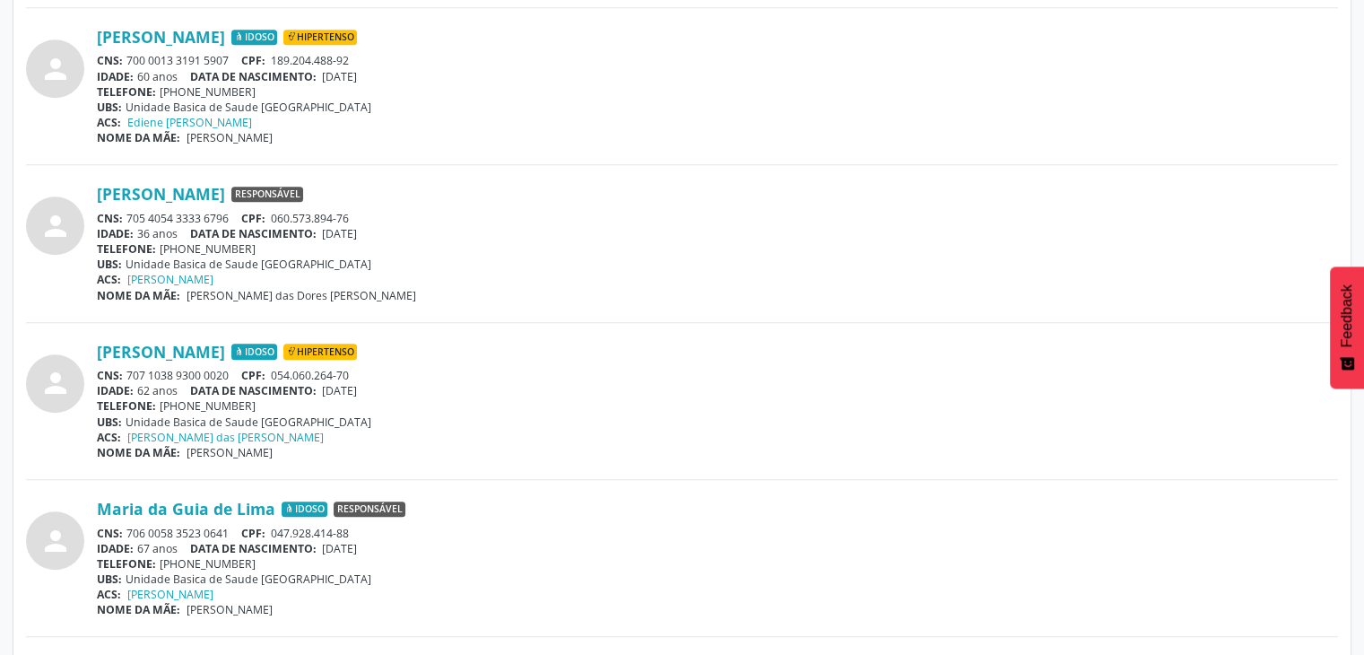
scroll to position [1076, 0]
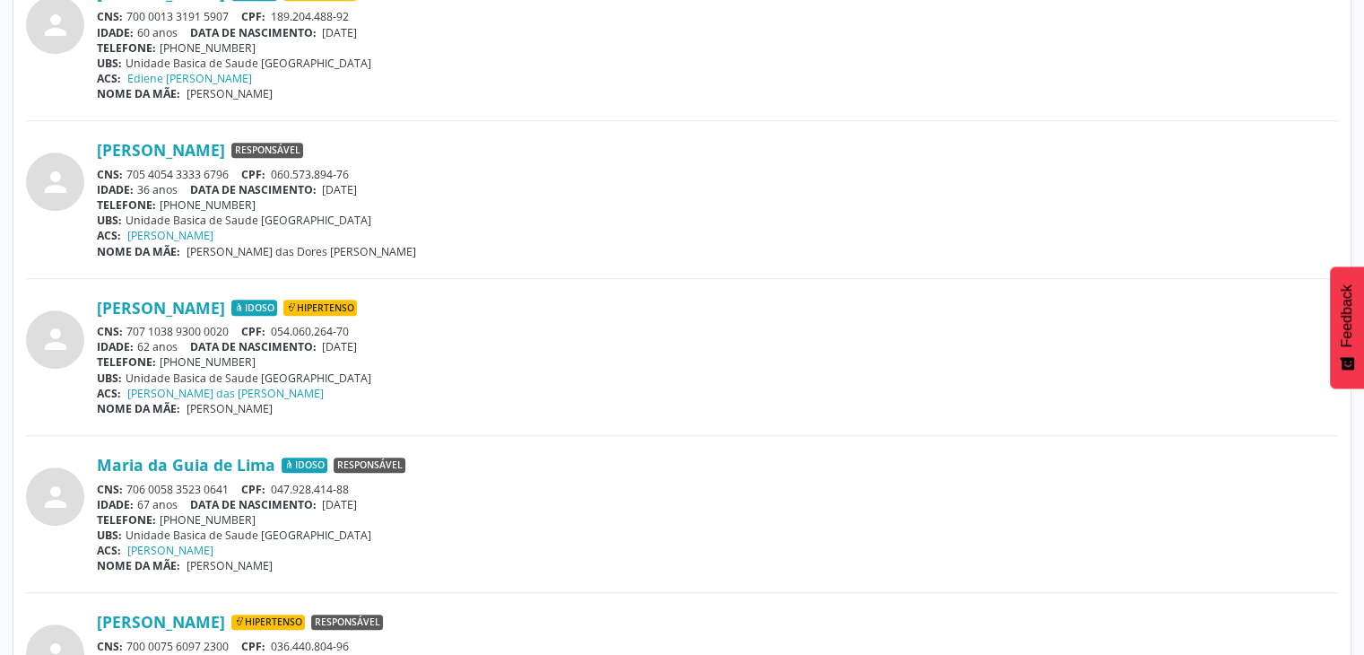
drag, startPoint x: 126, startPoint y: 326, endPoint x: 237, endPoint y: 321, distance: 111.3
click at [237, 324] on div "CNS: 707 1038 9300 0020 CPF: 054.060.264-70" at bounding box center [718, 331] width 1242 height 15
drag, startPoint x: 237, startPoint y: 321, endPoint x: 184, endPoint y: 331, distance: 53.8
click at [184, 331] on div "CNS: 707 1038 9300 0020 CPF: 054.060.264-70" at bounding box center [718, 331] width 1242 height 15
drag, startPoint x: 126, startPoint y: 327, endPoint x: 240, endPoint y: 330, distance: 113.1
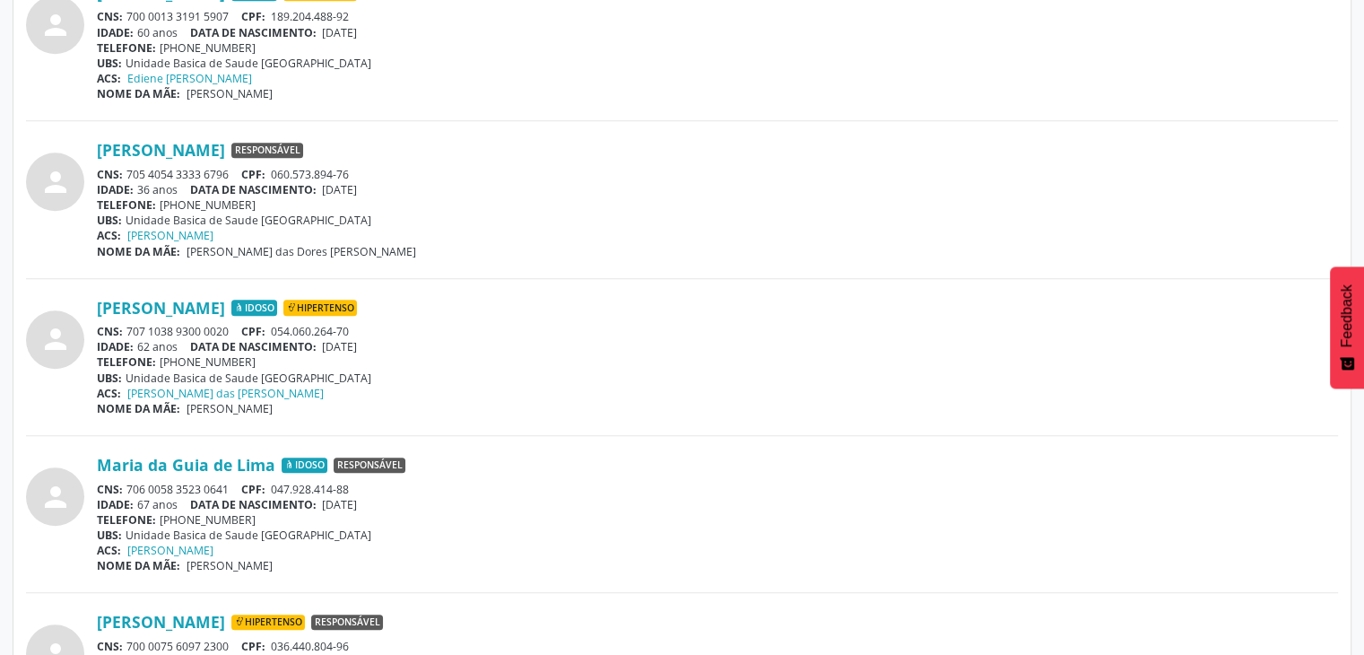
click at [240, 330] on div "CNS: 707 1038 9300 0020 CPF: 054.060.264-70" at bounding box center [718, 331] width 1242 height 15
copy div "707 1038 9300 0020"
click at [248, 354] on div "TELEFONE: [PHONE_NUMBER]" at bounding box center [718, 361] width 1242 height 15
drag, startPoint x: 126, startPoint y: 326, endPoint x: 229, endPoint y: 324, distance: 103.2
click at [238, 324] on div "CNS: 707 1038 9300 0020 CPF: 054.060.264-70" at bounding box center [718, 331] width 1242 height 15
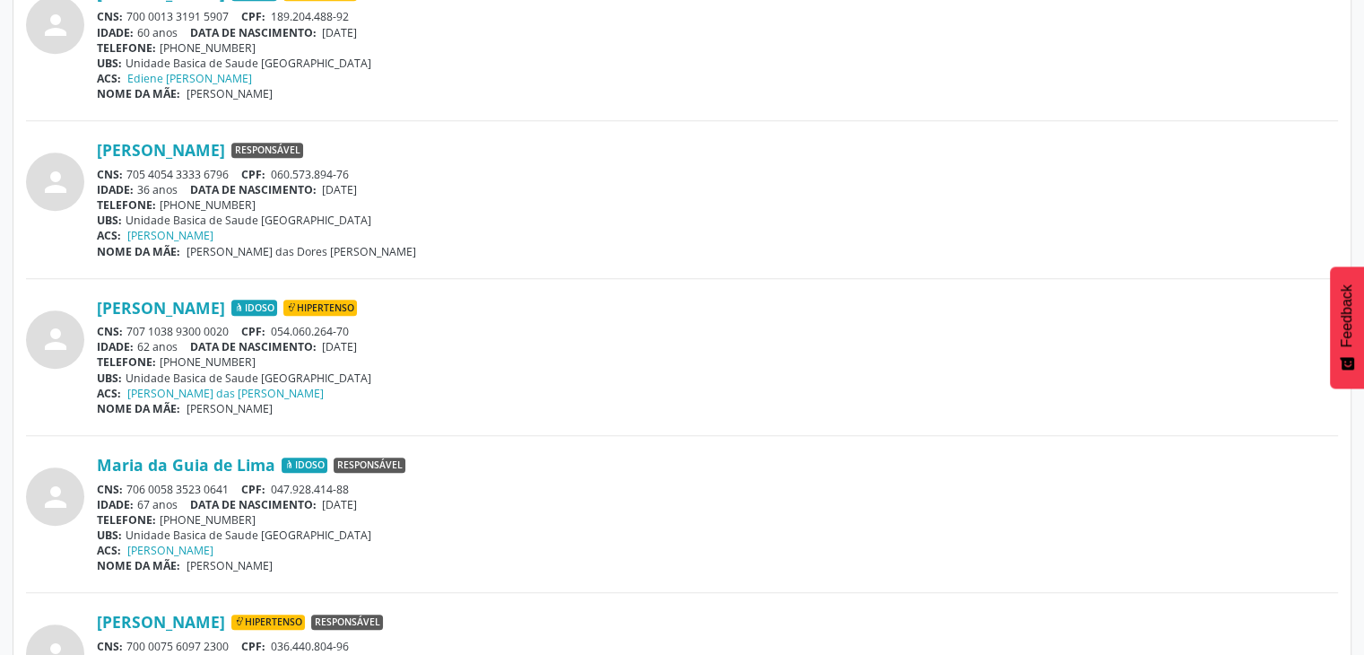
copy div "707 1038 9300 0020"
drag, startPoint x: 326, startPoint y: 344, endPoint x: 397, endPoint y: 344, distance: 71.8
click at [397, 344] on div "IDADE: 62 anos DATA DE NASCIMENTO: [DEMOGRAPHIC_DATA]" at bounding box center [718, 346] width 1242 height 15
copy span "[DATE]"
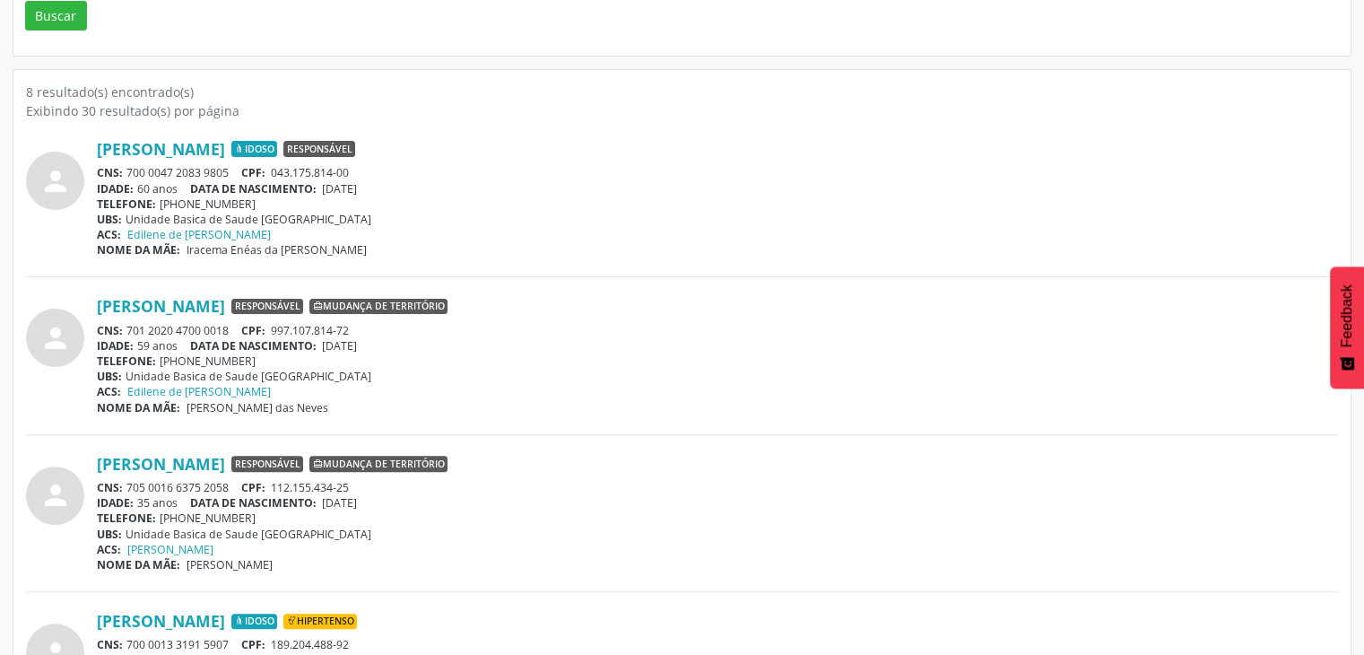
scroll to position [0, 0]
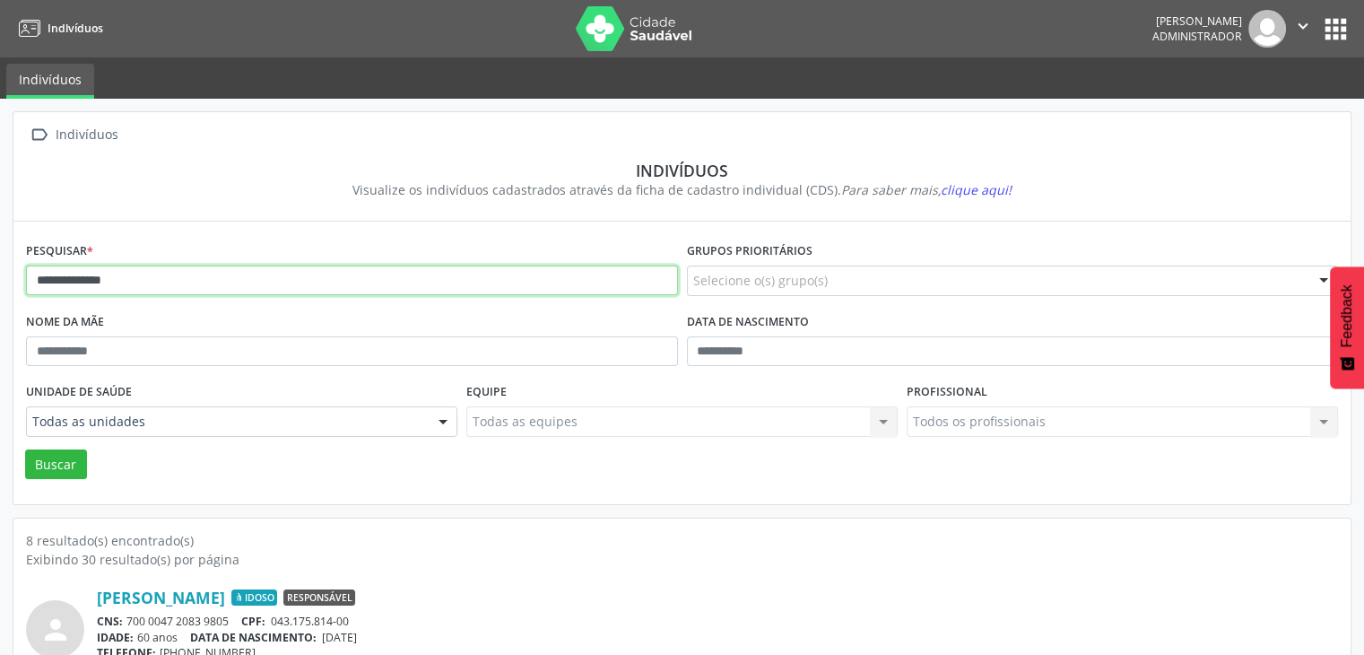
click at [240, 293] on input "**********" at bounding box center [352, 281] width 652 height 31
type input "**********"
click at [25, 449] on button "Buscar" at bounding box center [56, 464] width 62 height 31
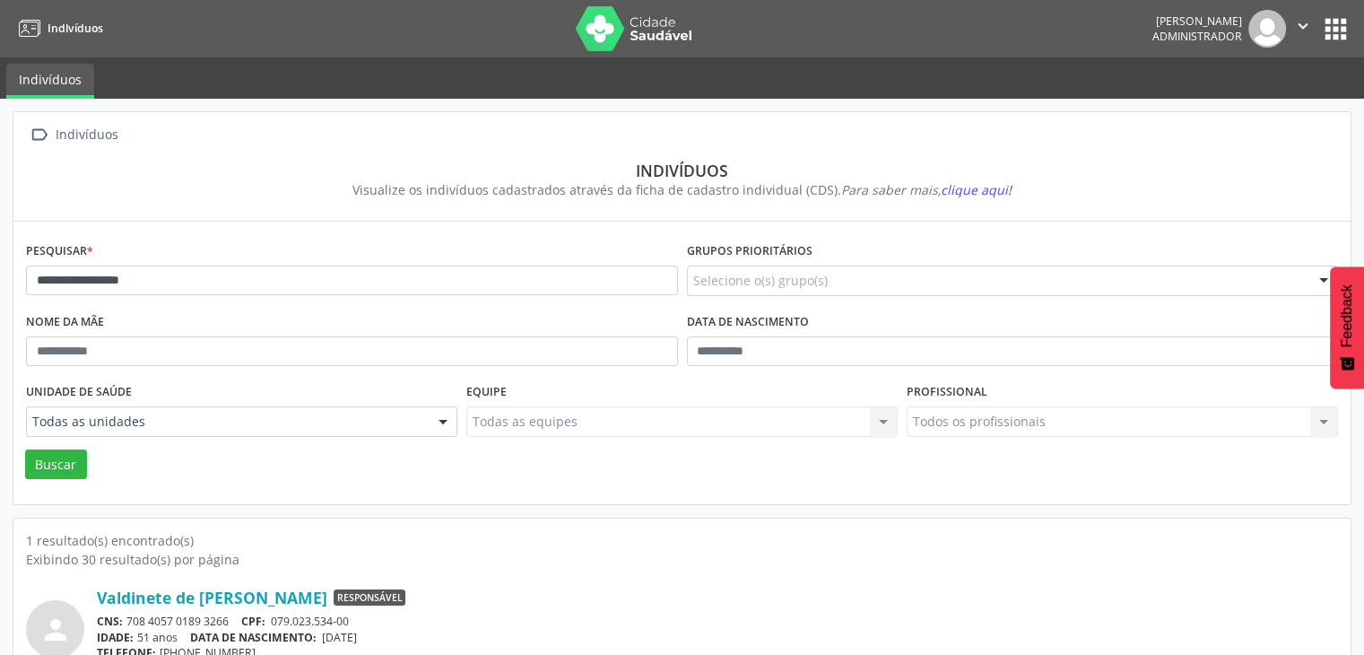
scroll to position [75, 0]
